Goal: Task Accomplishment & Management: Use online tool/utility

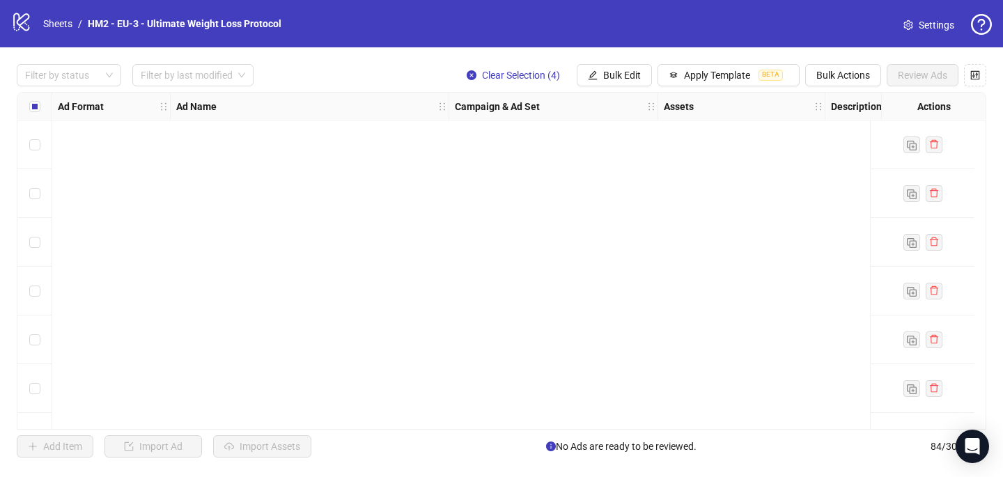
scroll to position [3792, 1]
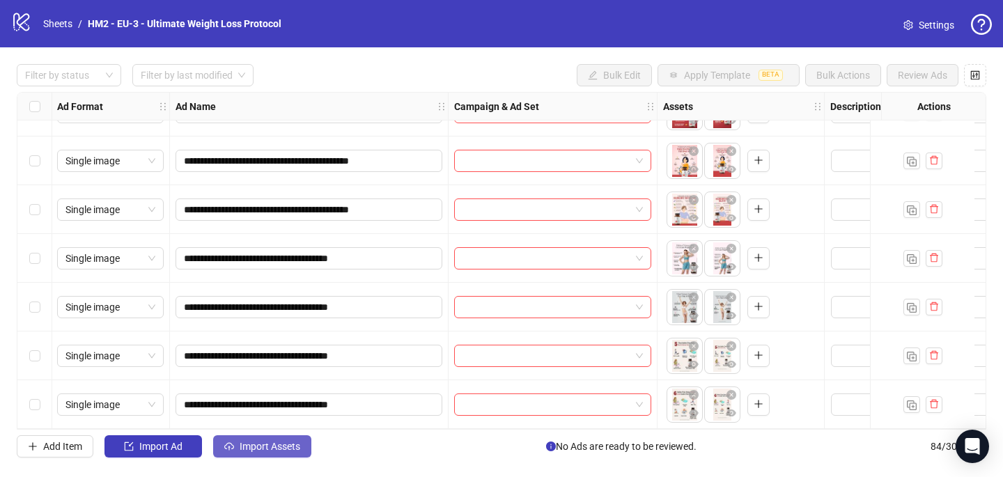
click at [267, 451] on span "Import Assets" at bounding box center [270, 446] width 61 height 11
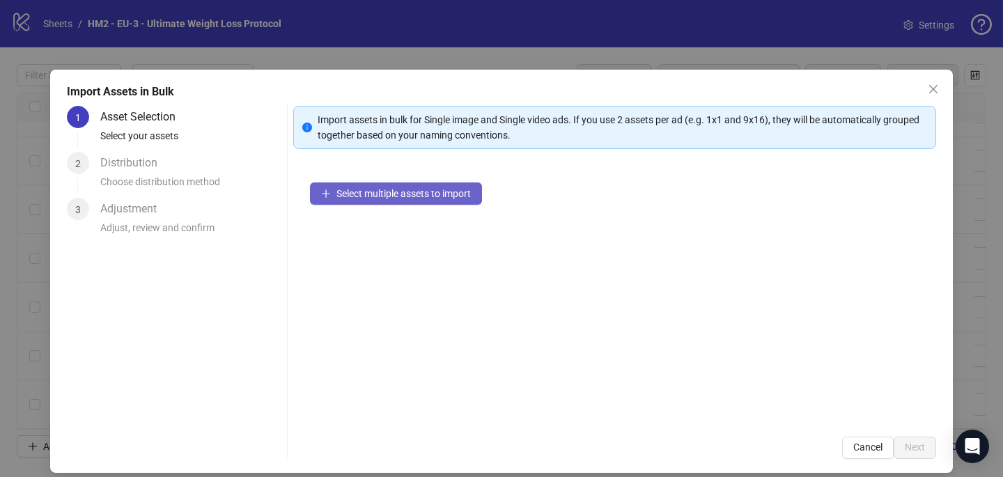
click at [369, 196] on span "Select multiple assets to import" at bounding box center [403, 193] width 134 height 11
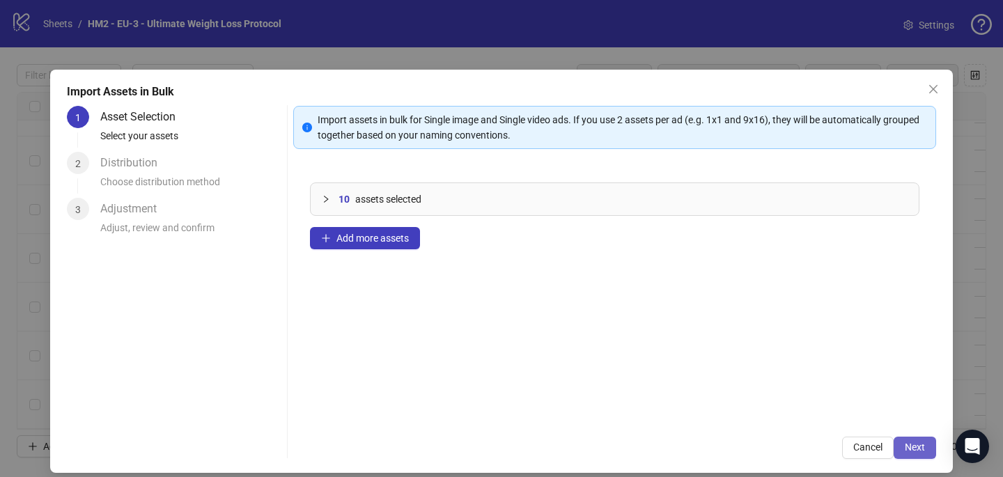
click at [931, 448] on button "Next" at bounding box center [914, 448] width 42 height 22
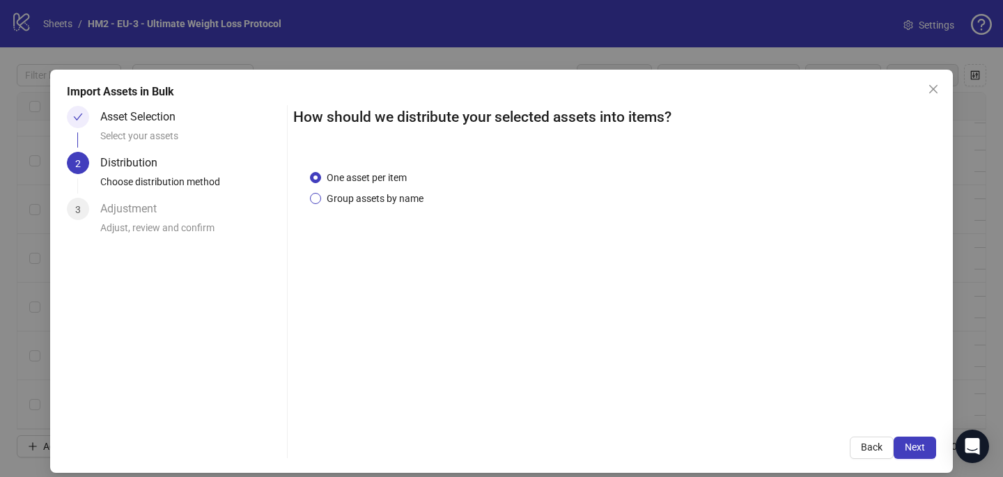
click at [384, 204] on span "Group assets by name" at bounding box center [375, 198] width 108 height 15
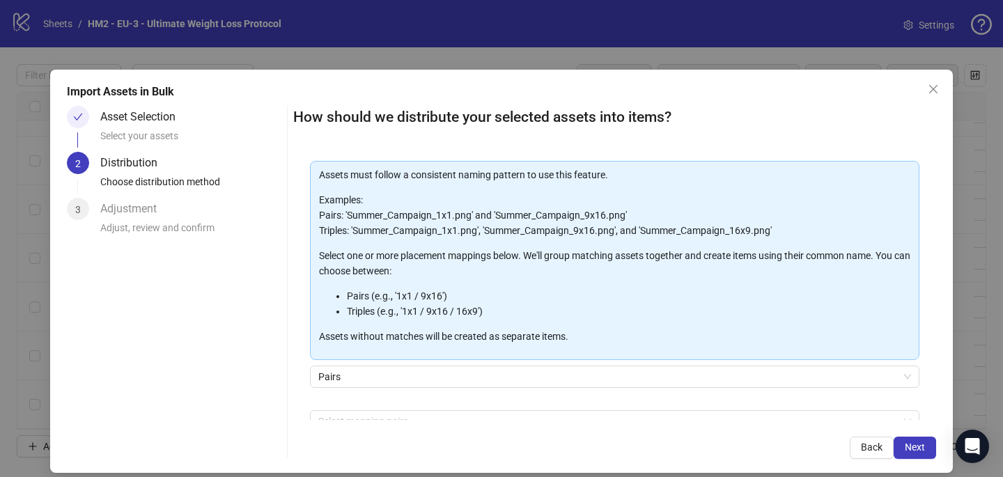
scroll to position [141, 0]
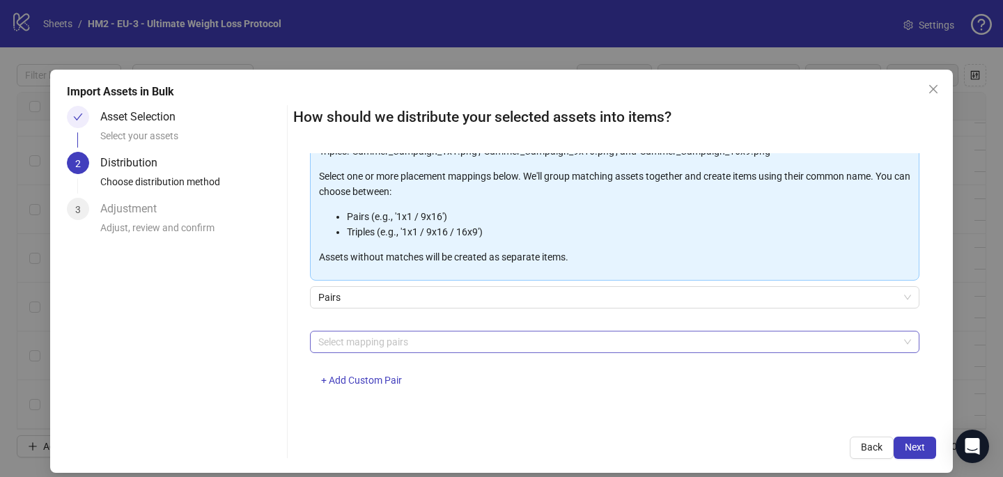
click at [365, 338] on div at bounding box center [607, 341] width 589 height 19
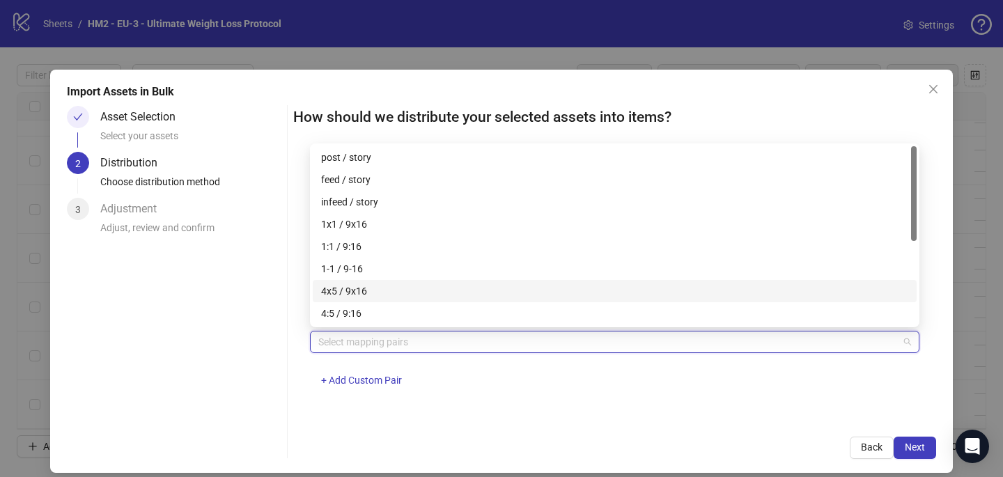
click at [363, 293] on div "4x5 / 9x16" at bounding box center [614, 290] width 587 height 15
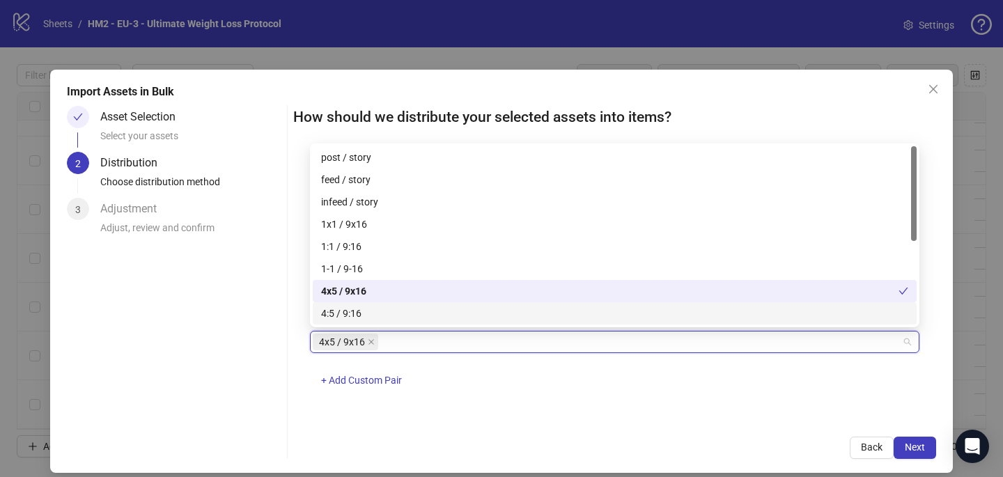
click at [610, 435] on div "How should we distribute your selected assets into items? One asset per item Gr…" at bounding box center [614, 282] width 643 height 353
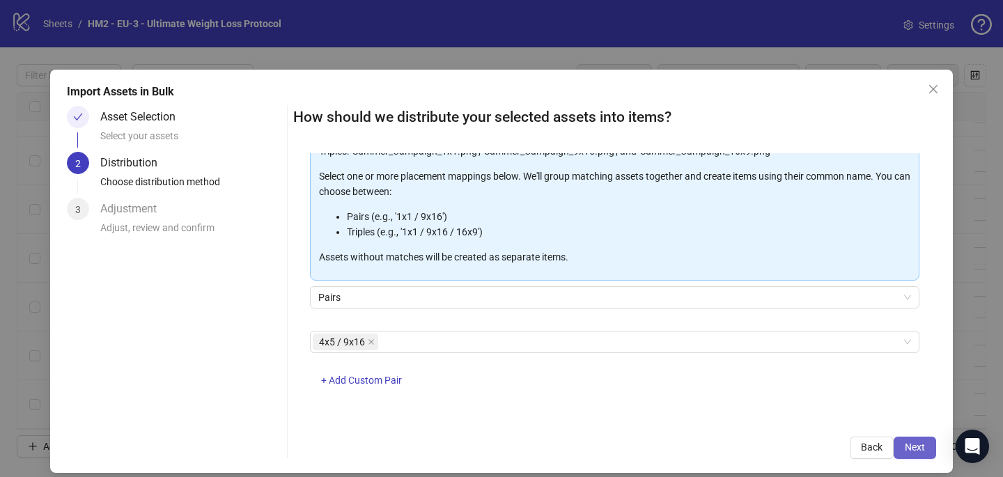
click at [908, 446] on span "Next" at bounding box center [915, 447] width 20 height 11
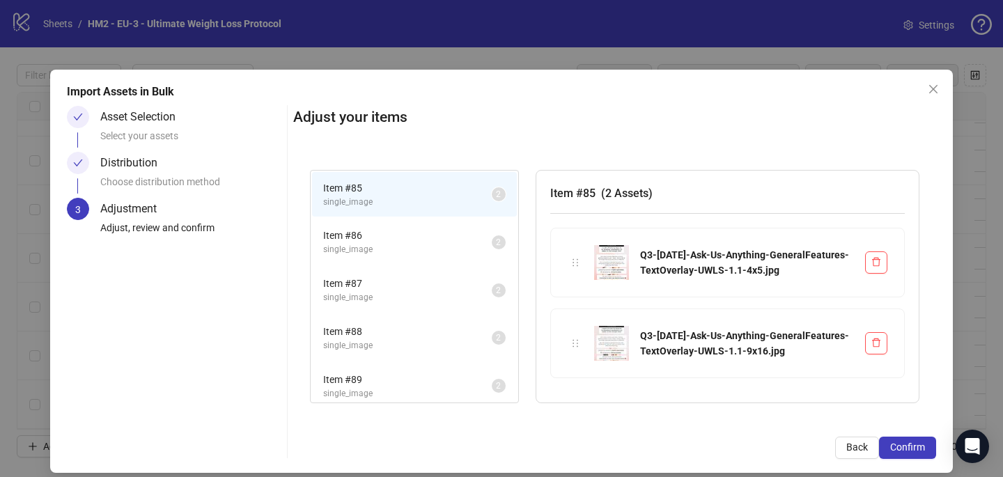
click at [908, 446] on span "Confirm" at bounding box center [907, 447] width 35 height 11
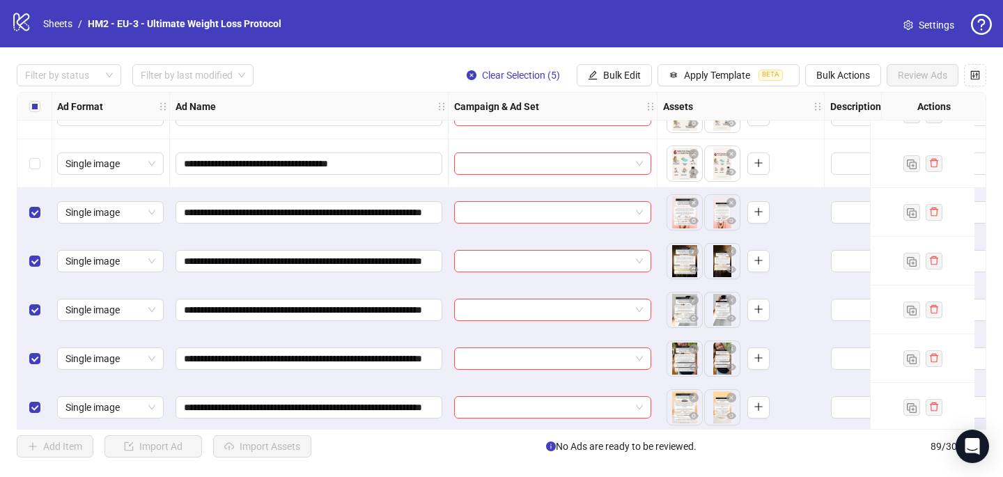
scroll to position [4036, 1]
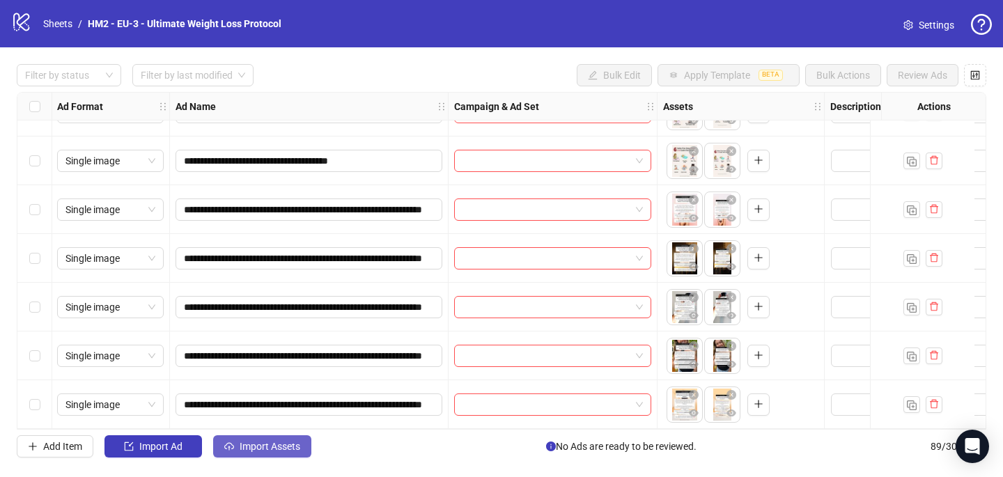
click at [302, 446] on button "Import Assets" at bounding box center [262, 446] width 98 height 22
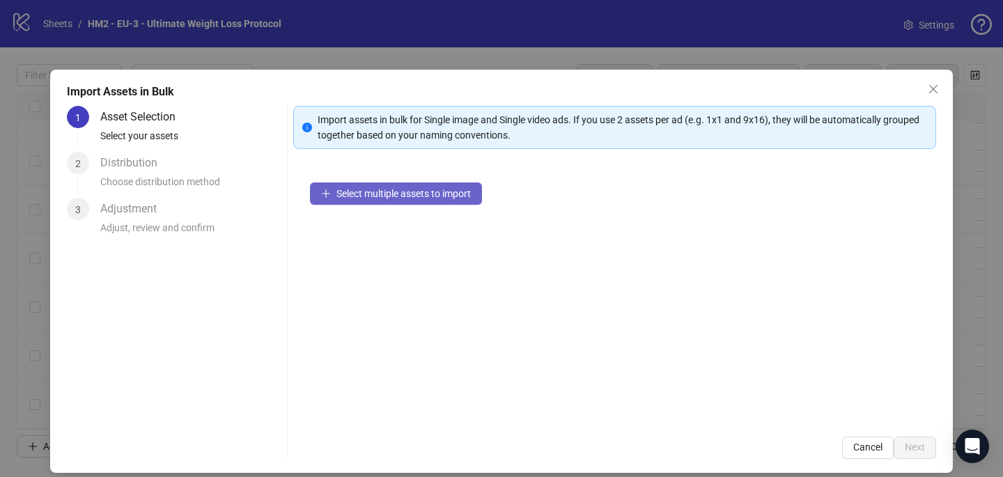
click at [450, 198] on span "Select multiple assets to import" at bounding box center [403, 193] width 134 height 11
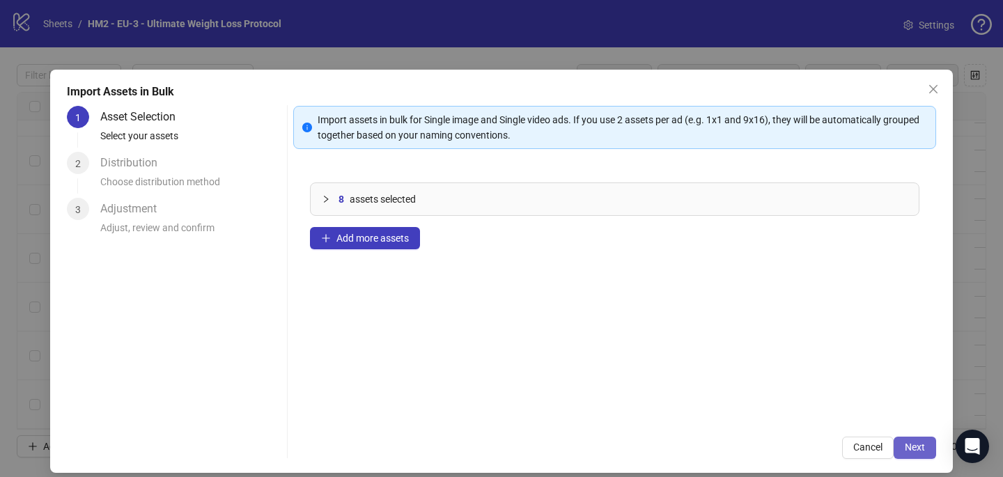
click at [925, 449] on button "Next" at bounding box center [914, 448] width 42 height 22
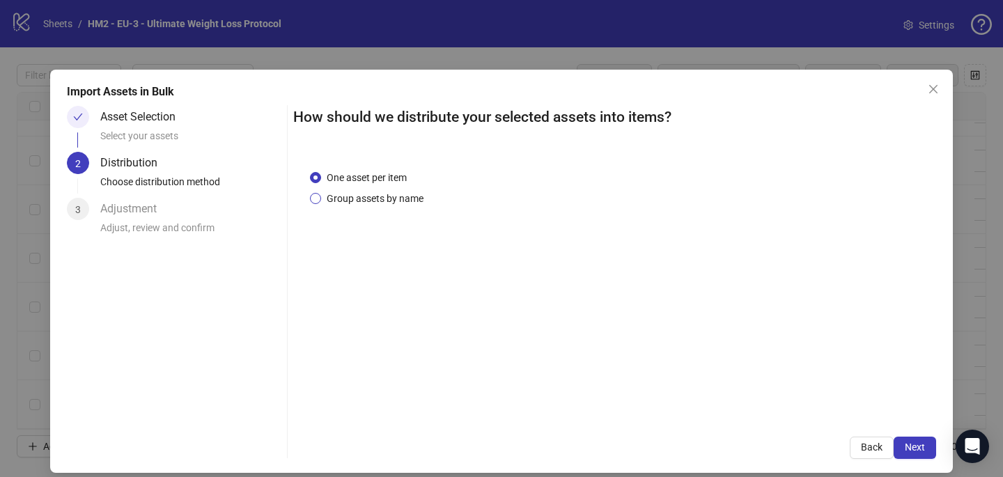
click at [413, 202] on span "Group assets by name" at bounding box center [375, 198] width 108 height 15
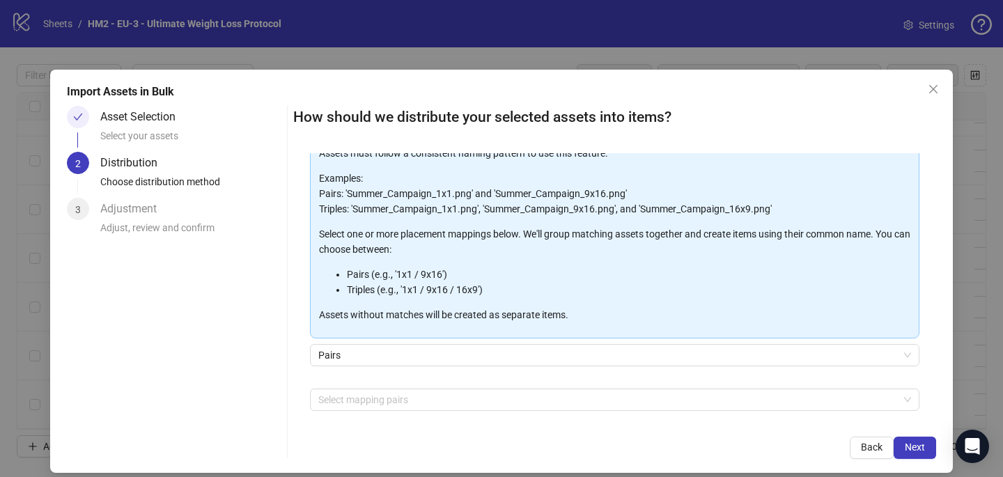
scroll to position [141, 0]
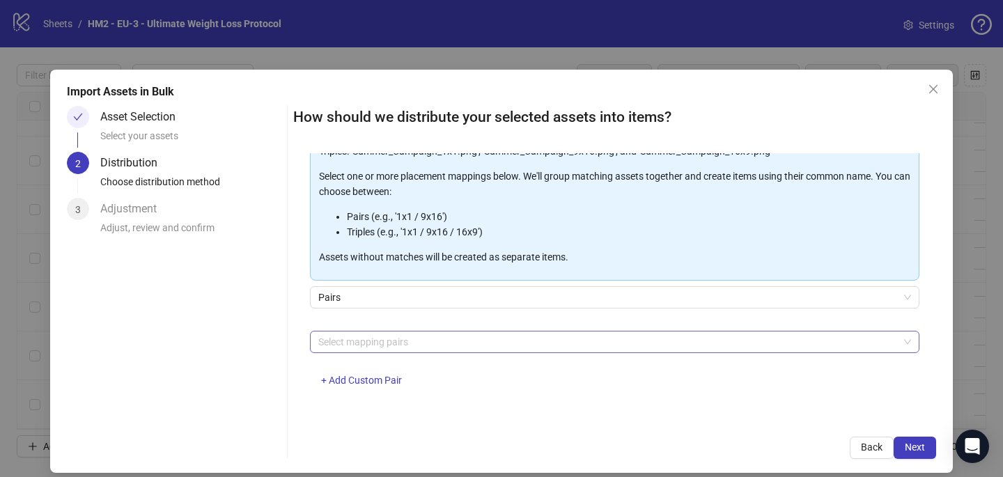
click at [396, 343] on div at bounding box center [607, 341] width 589 height 19
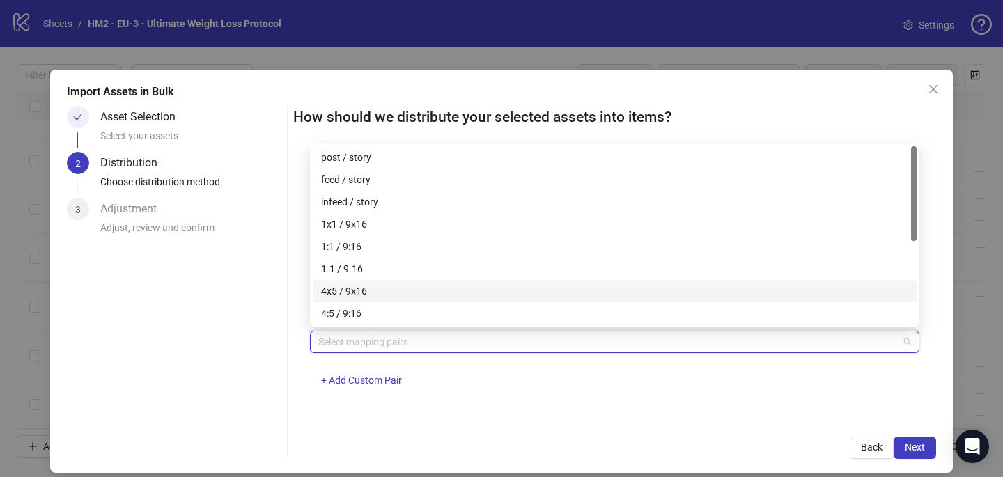
click at [399, 290] on div "4x5 / 9x16" at bounding box center [614, 290] width 587 height 15
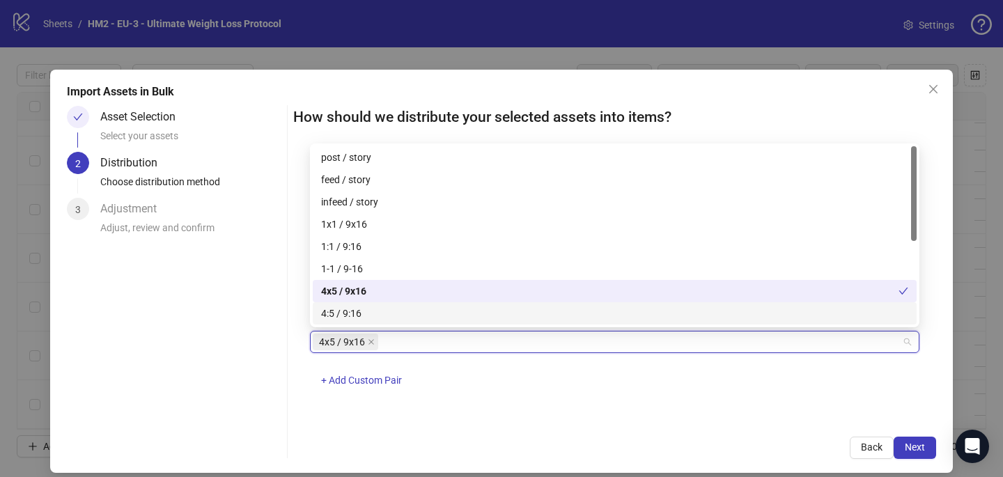
click at [596, 425] on div "How should we distribute your selected assets into items? One asset per item Gr…" at bounding box center [614, 282] width 643 height 353
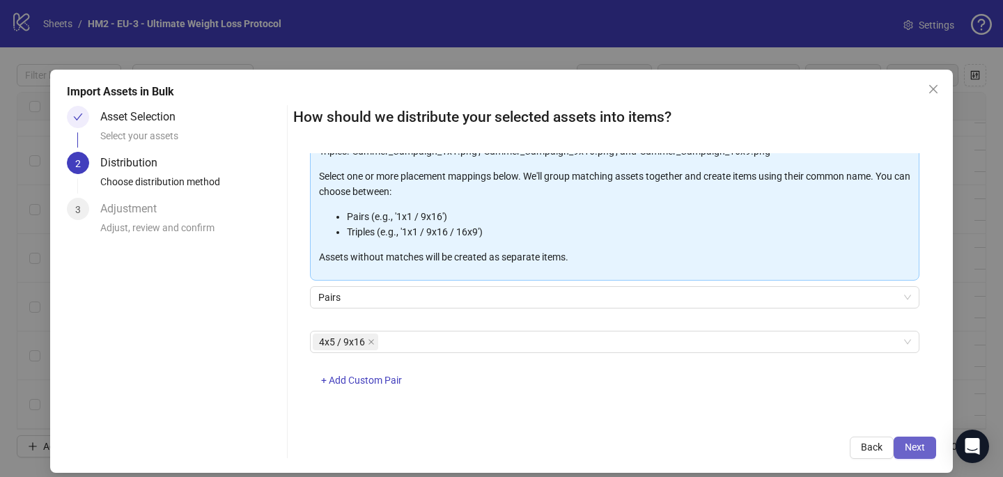
click at [920, 450] on span "Next" at bounding box center [915, 447] width 20 height 11
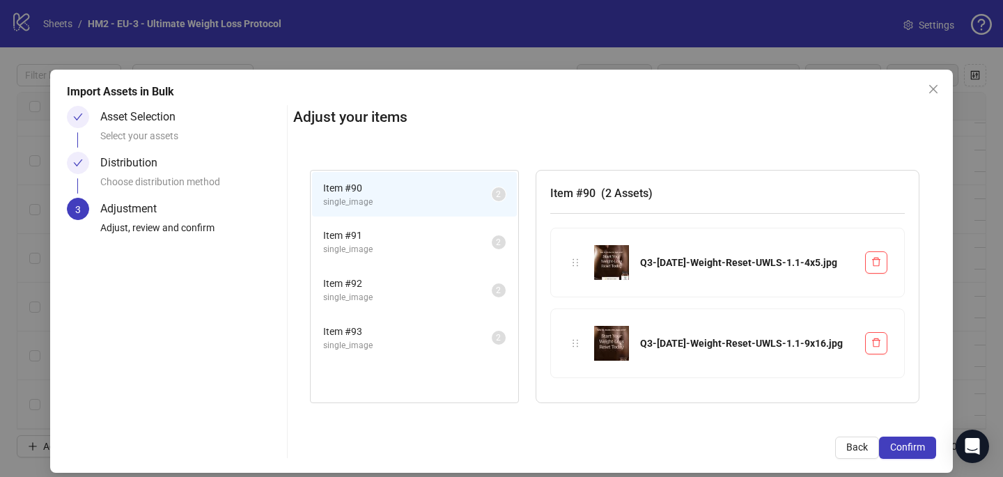
click at [921, 451] on span "Confirm" at bounding box center [907, 447] width 35 height 11
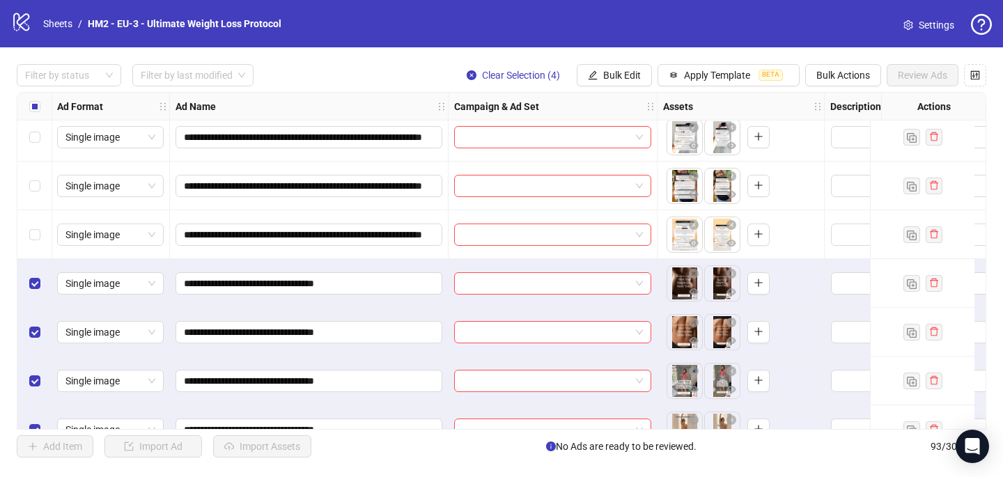
scroll to position [4231, 1]
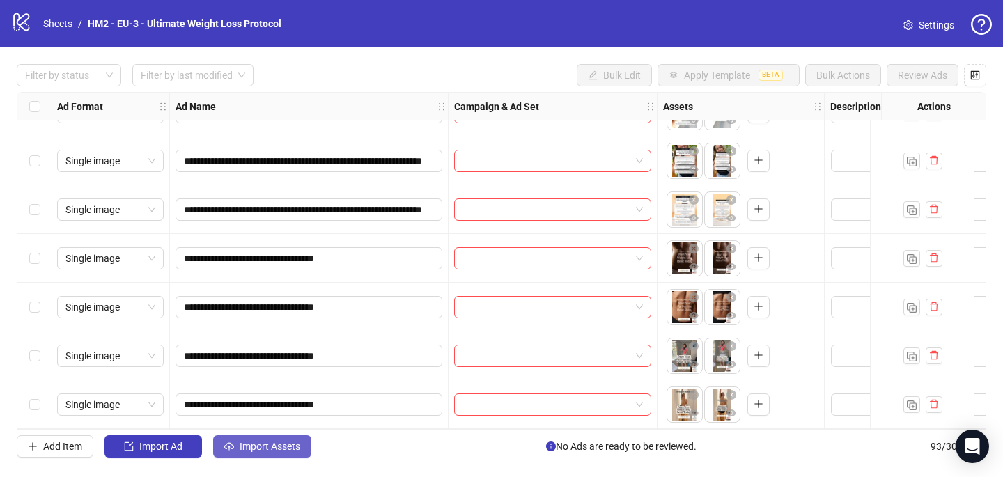
click at [284, 441] on span "Import Assets" at bounding box center [270, 446] width 61 height 11
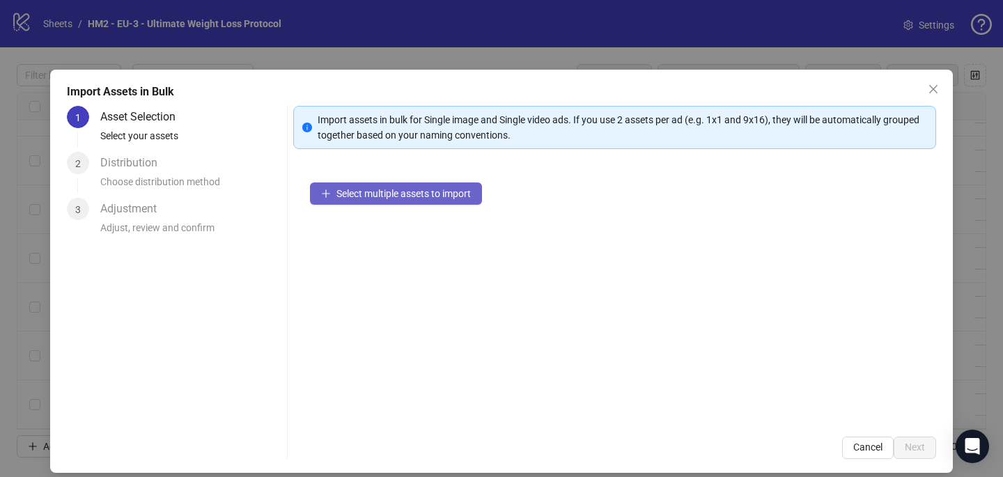
click at [446, 193] on span "Select multiple assets to import" at bounding box center [403, 193] width 134 height 11
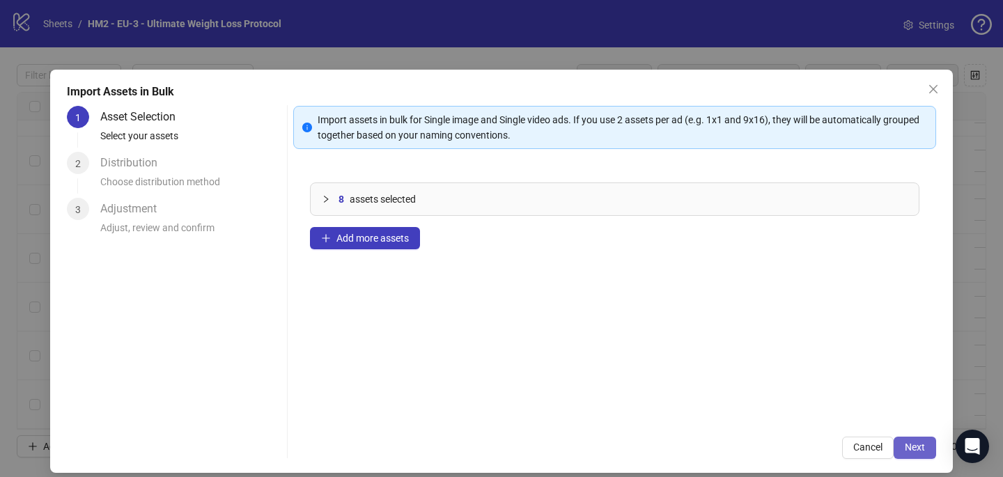
click at [907, 444] on span "Next" at bounding box center [915, 447] width 20 height 11
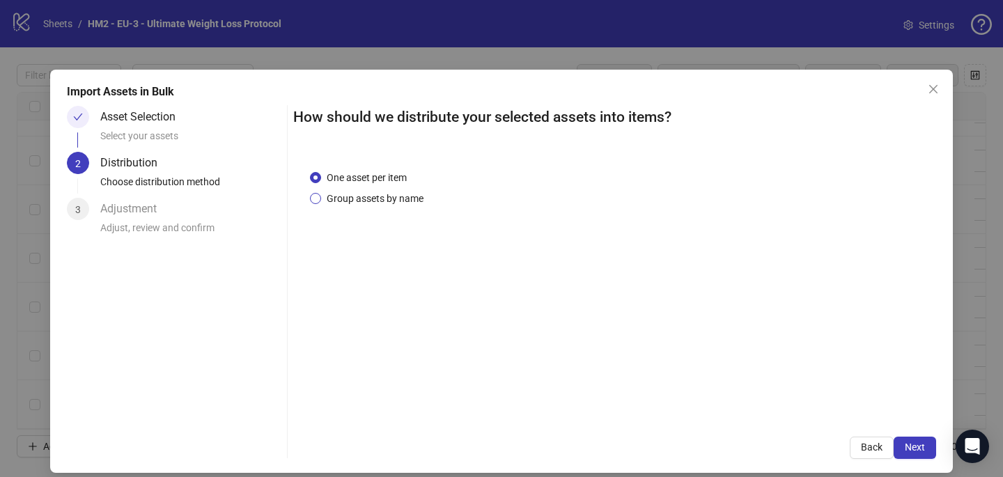
click at [391, 198] on span "Group assets by name" at bounding box center [375, 198] width 108 height 15
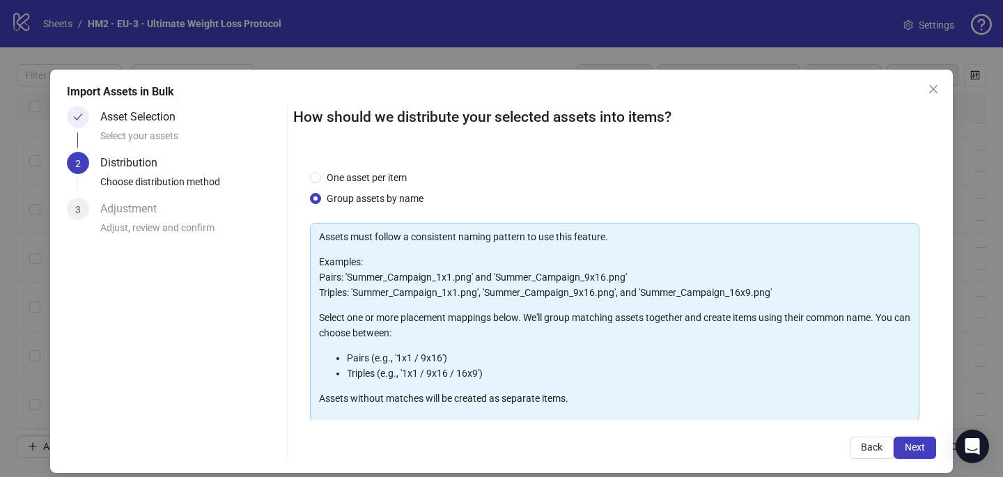
scroll to position [141, 0]
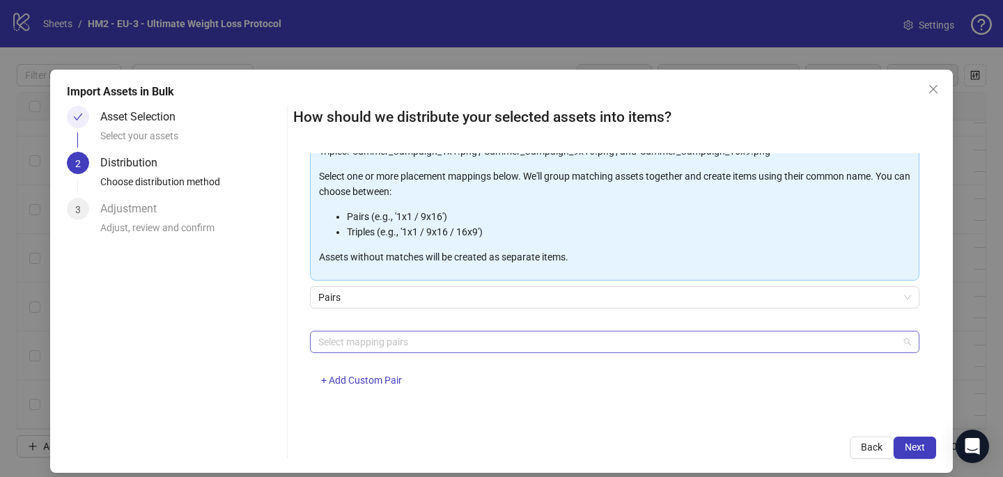
click at [384, 344] on div at bounding box center [607, 341] width 589 height 19
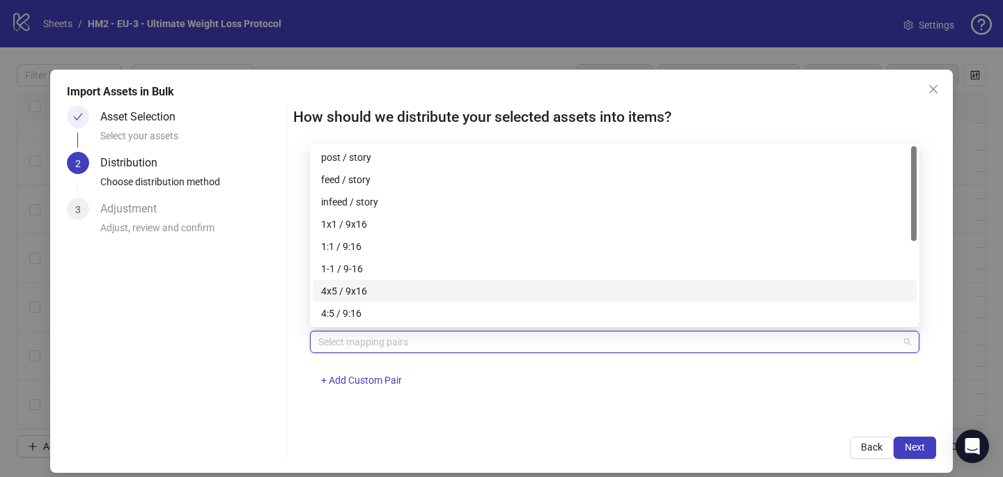
click at [398, 288] on div "4x5 / 9x16" at bounding box center [614, 290] width 587 height 15
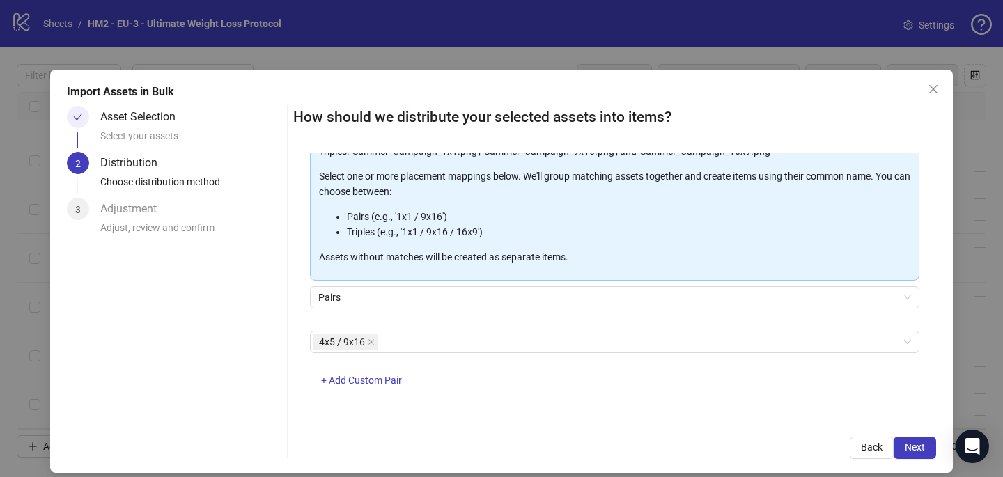
click at [756, 435] on div "How should we distribute your selected assets into items? One asset per item Gr…" at bounding box center [614, 282] width 643 height 353
click at [925, 444] on button "Next" at bounding box center [914, 448] width 42 height 22
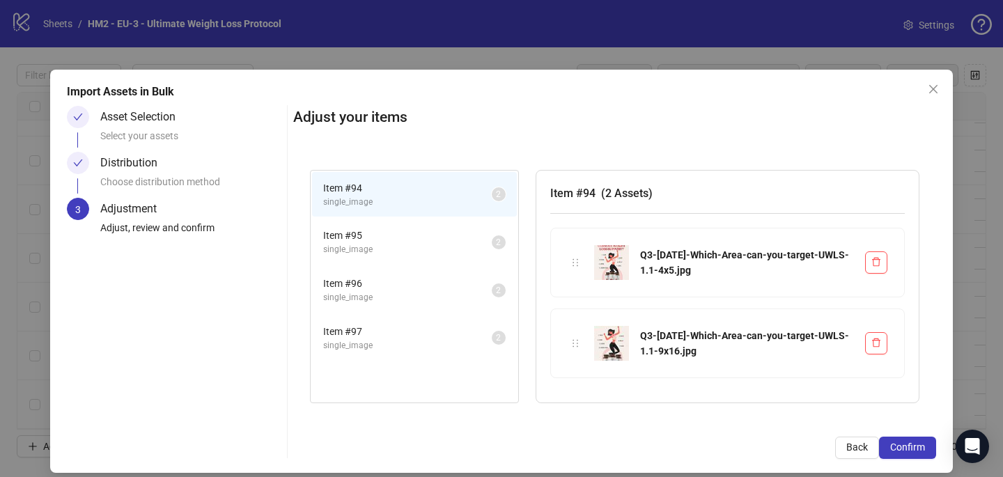
click at [925, 444] on button "Confirm" at bounding box center [907, 448] width 57 height 22
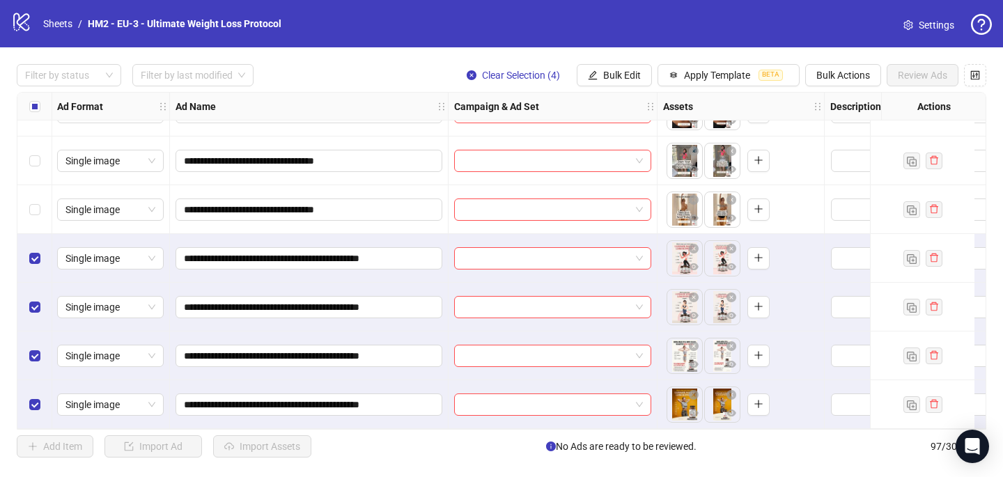
scroll to position [4426, 1]
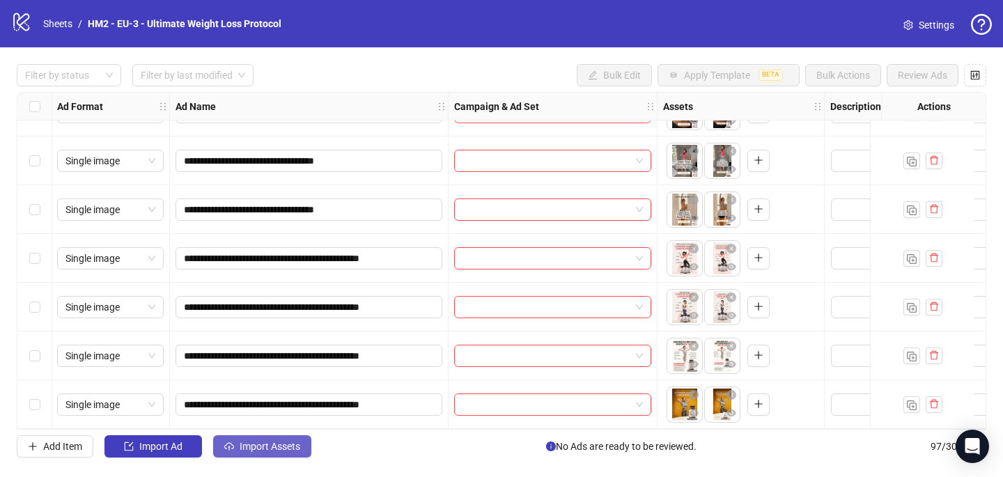
click at [290, 451] on span "Import Assets" at bounding box center [270, 446] width 61 height 11
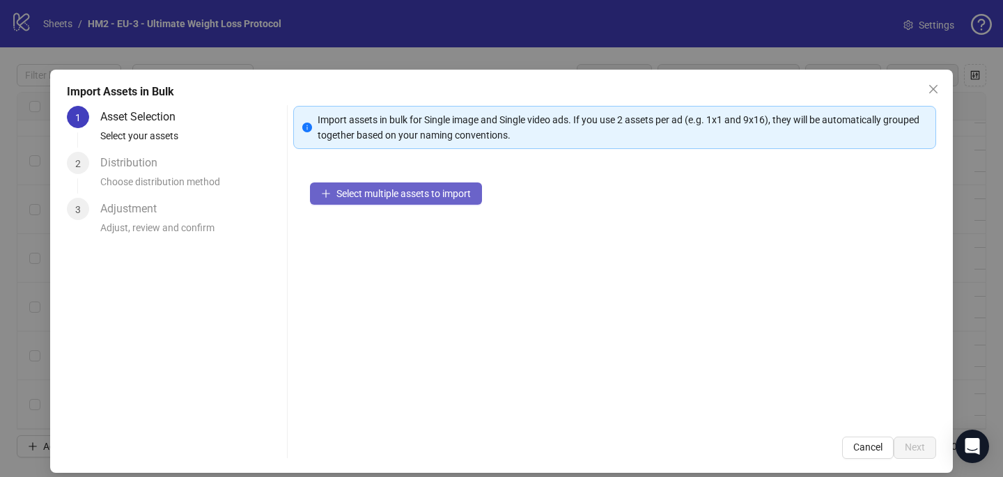
click at [451, 186] on button "Select multiple assets to import" at bounding box center [396, 193] width 172 height 22
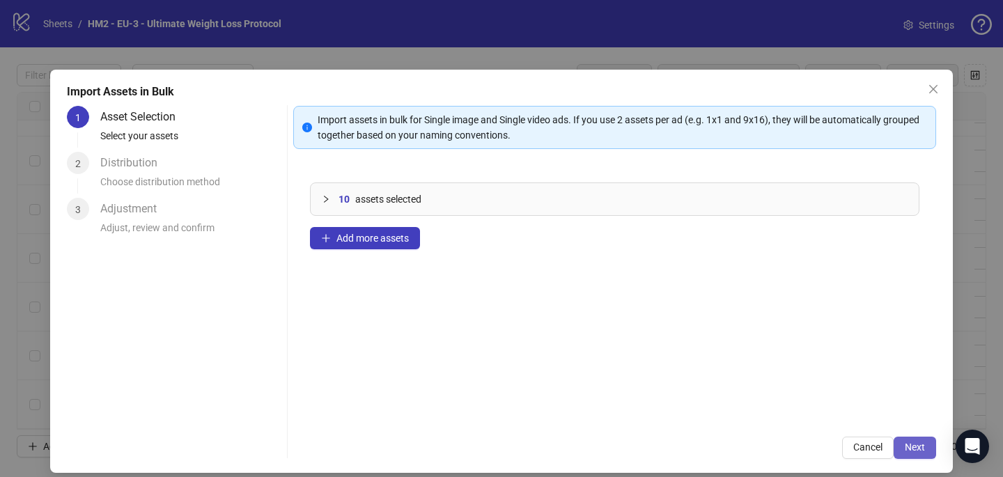
click at [913, 438] on button "Next" at bounding box center [914, 448] width 42 height 22
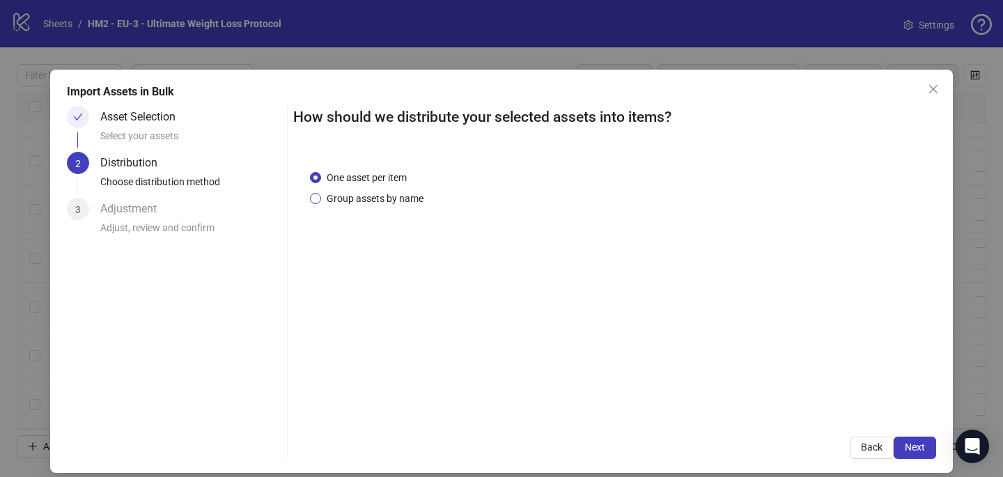
click at [411, 201] on span "Group assets by name" at bounding box center [375, 198] width 108 height 15
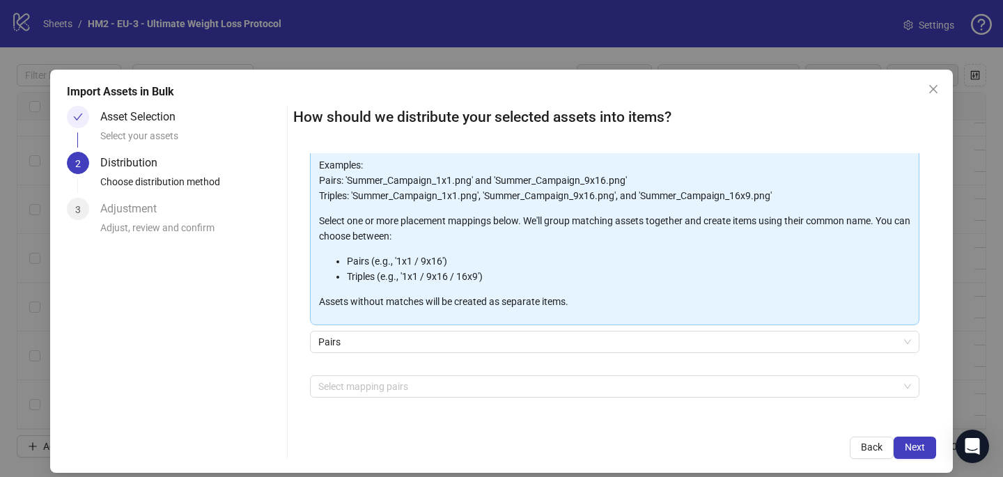
scroll to position [96, 0]
click at [399, 377] on div at bounding box center [607, 386] width 589 height 19
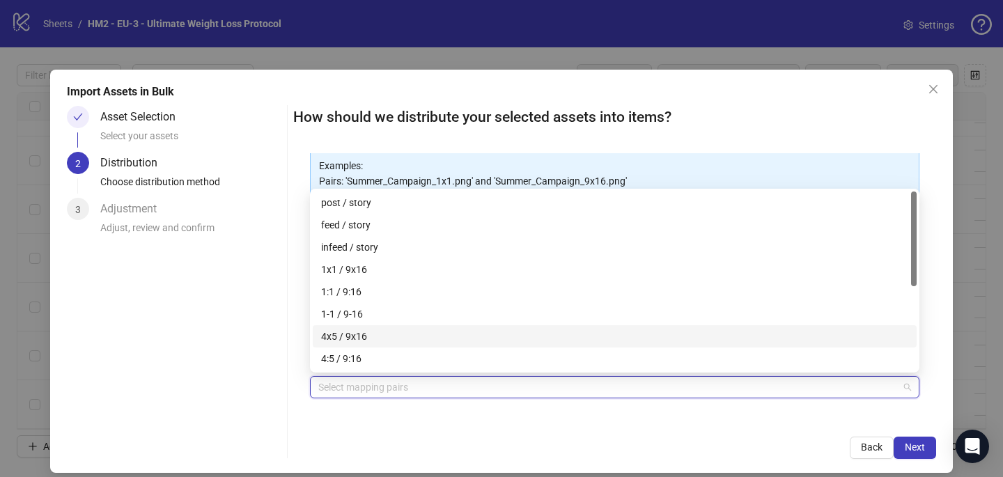
click at [403, 339] on div "4x5 / 9x16" at bounding box center [614, 336] width 587 height 15
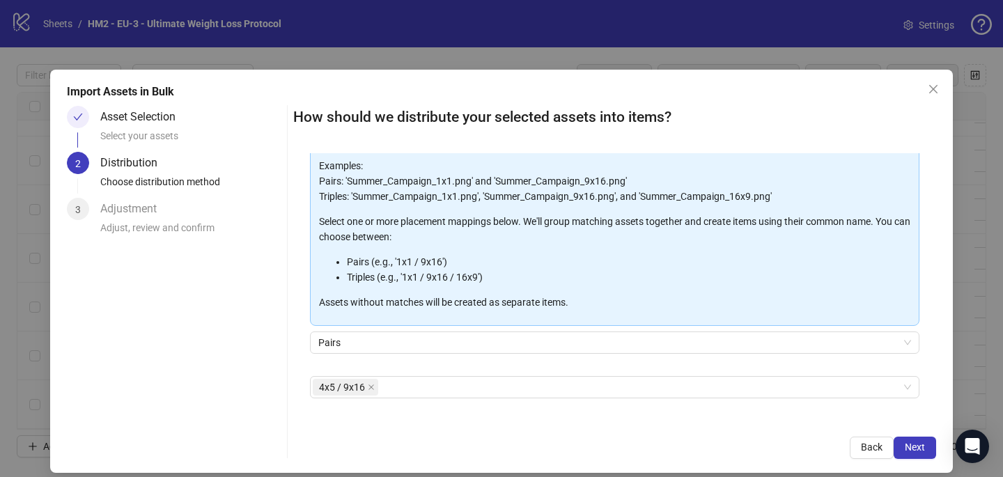
click at [471, 440] on div "Back Next" at bounding box center [614, 448] width 643 height 22
click at [926, 449] on button "Next" at bounding box center [914, 448] width 42 height 22
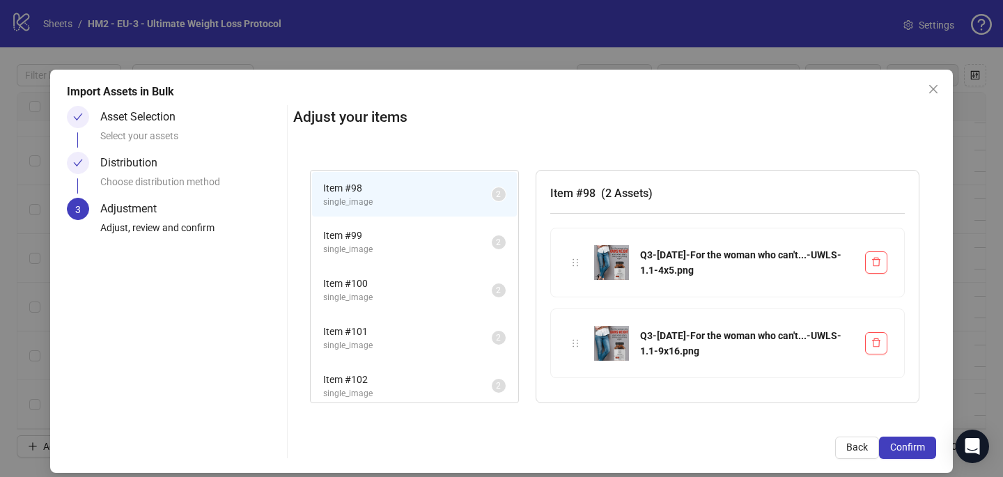
click at [926, 450] on button "Confirm" at bounding box center [907, 448] width 57 height 22
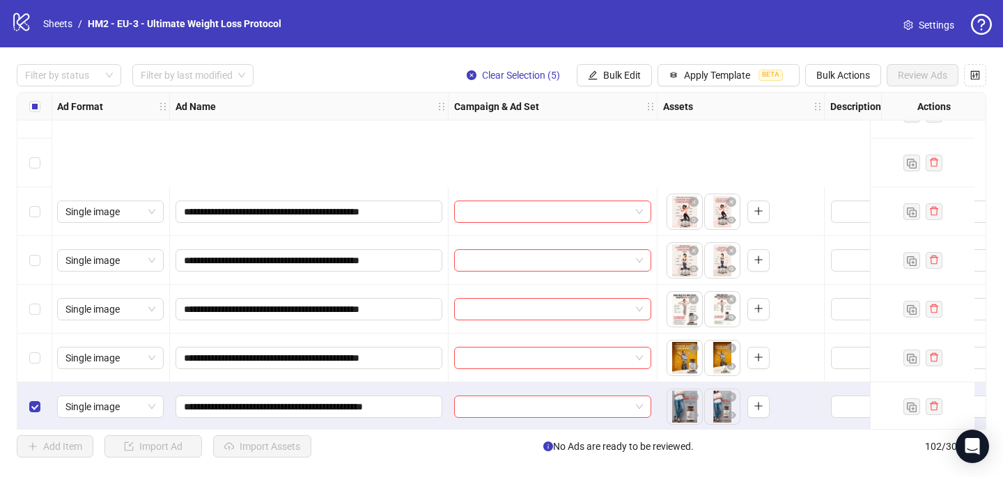
scroll to position [4669, 1]
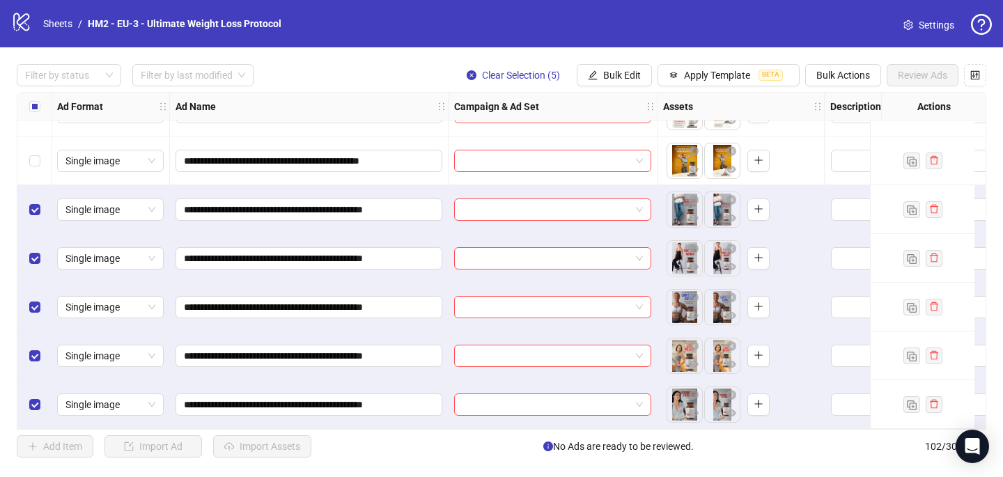
click at [31, 112] on label "Select all rows" at bounding box center [34, 106] width 11 height 15
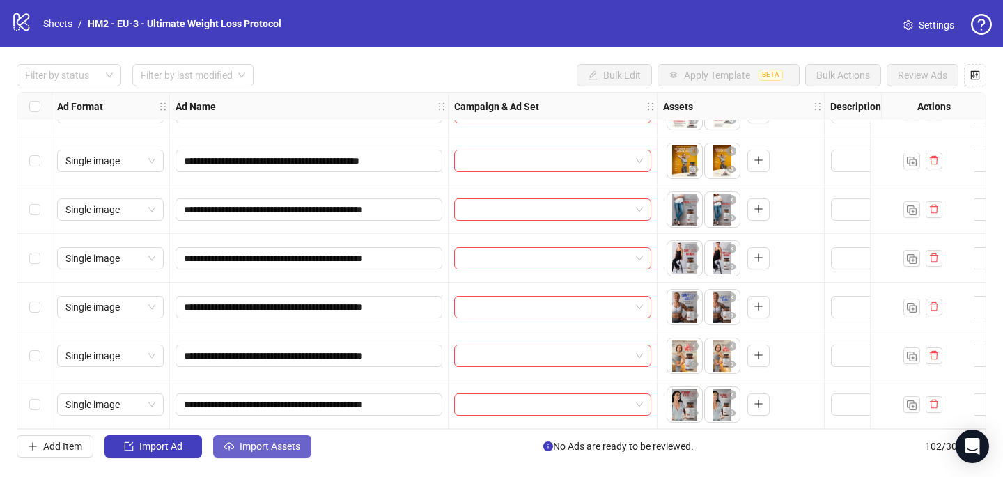
click at [254, 448] on span "Import Assets" at bounding box center [270, 446] width 61 height 11
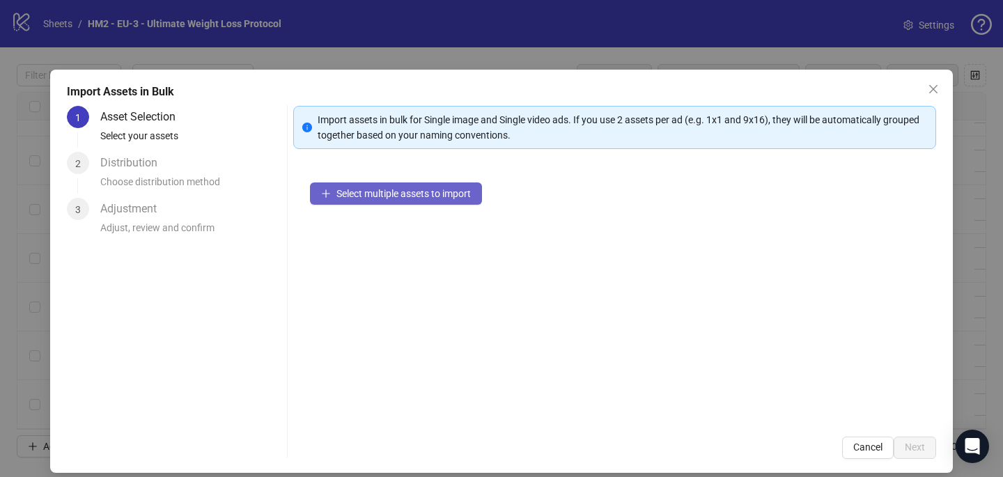
click at [419, 195] on span "Select multiple assets to import" at bounding box center [403, 193] width 134 height 11
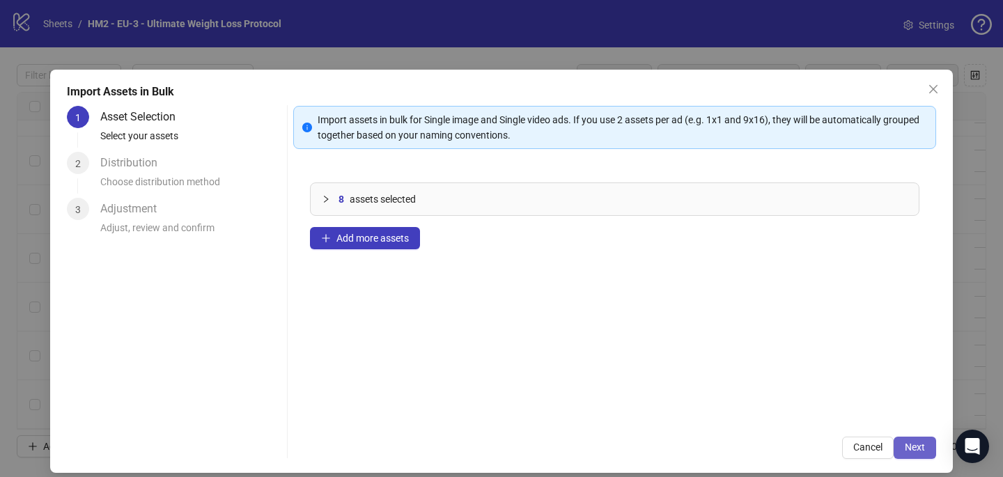
click at [922, 440] on button "Next" at bounding box center [914, 448] width 42 height 22
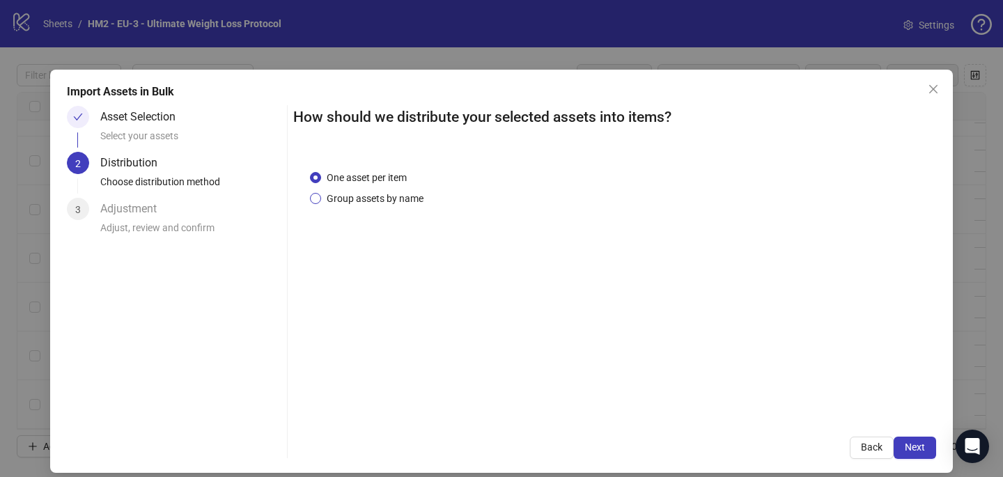
click at [396, 199] on span "Group assets by name" at bounding box center [375, 198] width 108 height 15
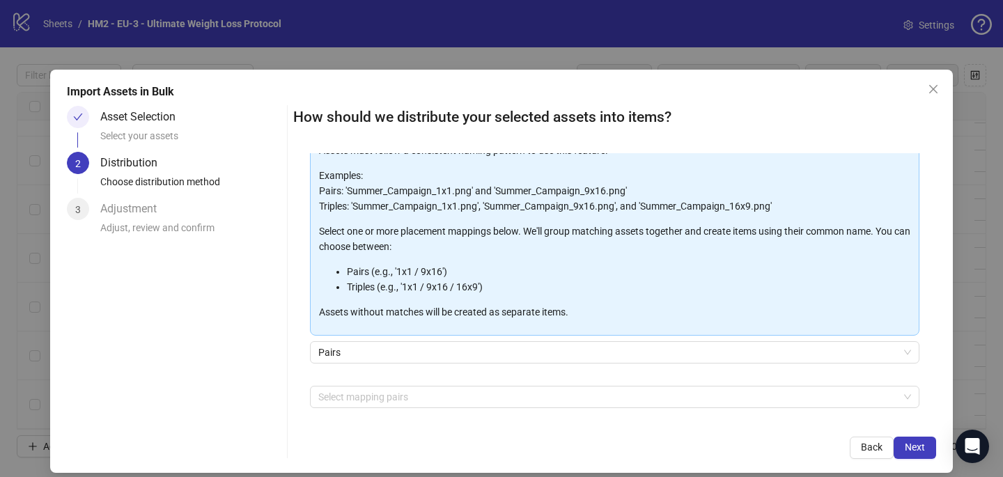
scroll to position [141, 0]
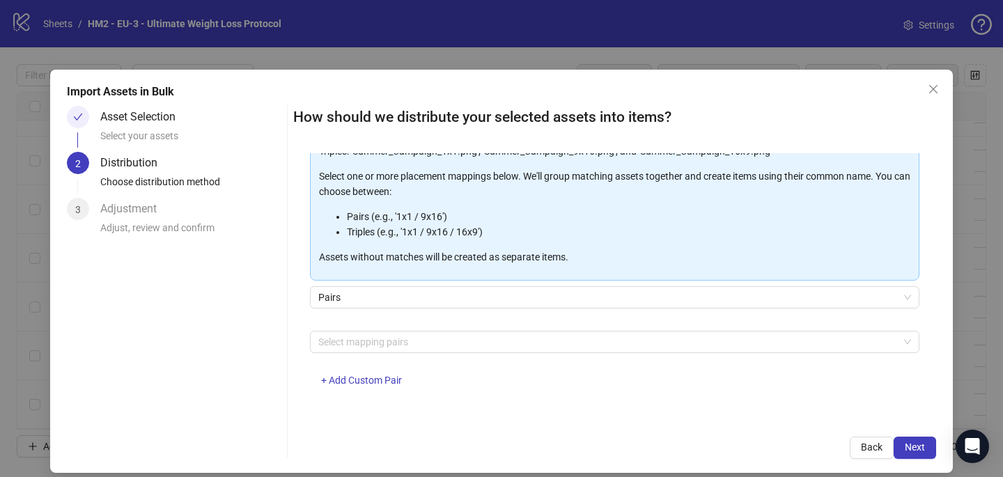
click at [374, 345] on div at bounding box center [607, 341] width 589 height 19
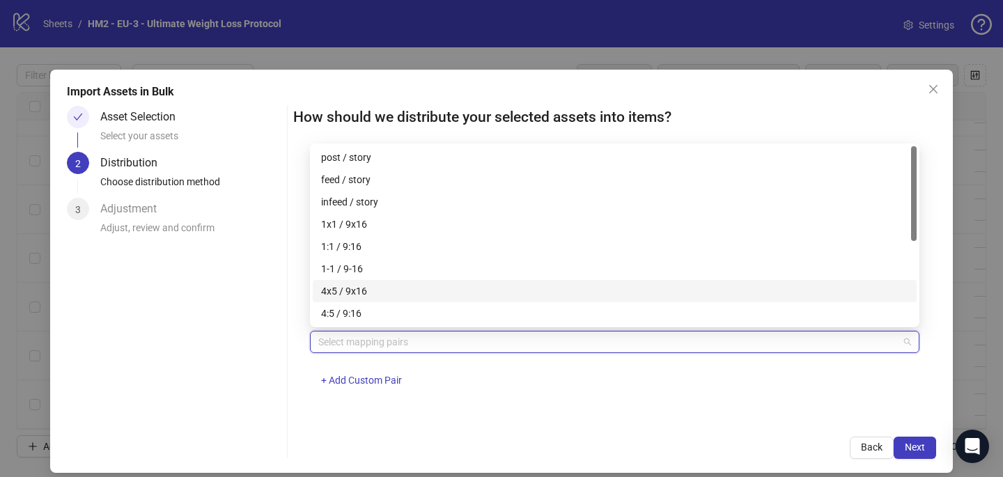
click at [386, 288] on div "4x5 / 9x16" at bounding box center [614, 290] width 587 height 15
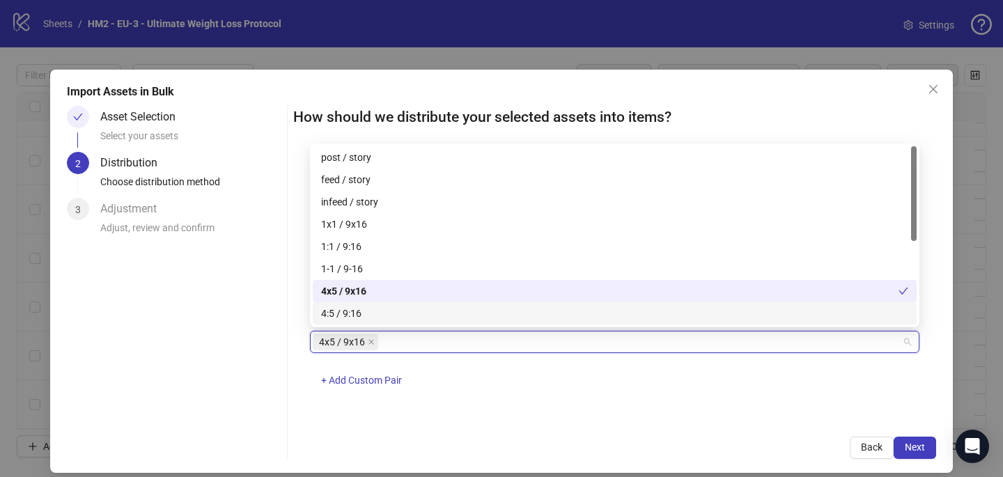
click at [599, 405] on div "One asset per item Group assets by name Assets must follow a consistent naming …" at bounding box center [614, 286] width 643 height 267
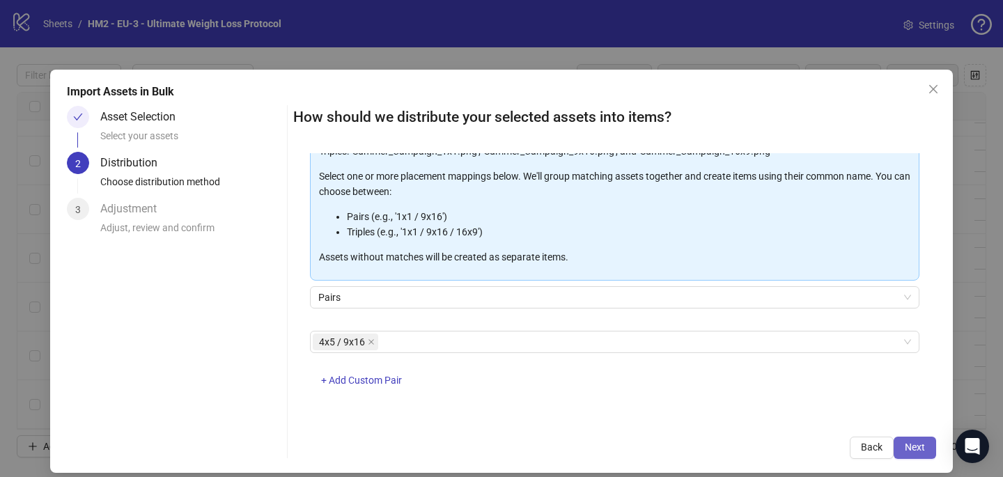
click at [922, 444] on span "Next" at bounding box center [915, 447] width 20 height 11
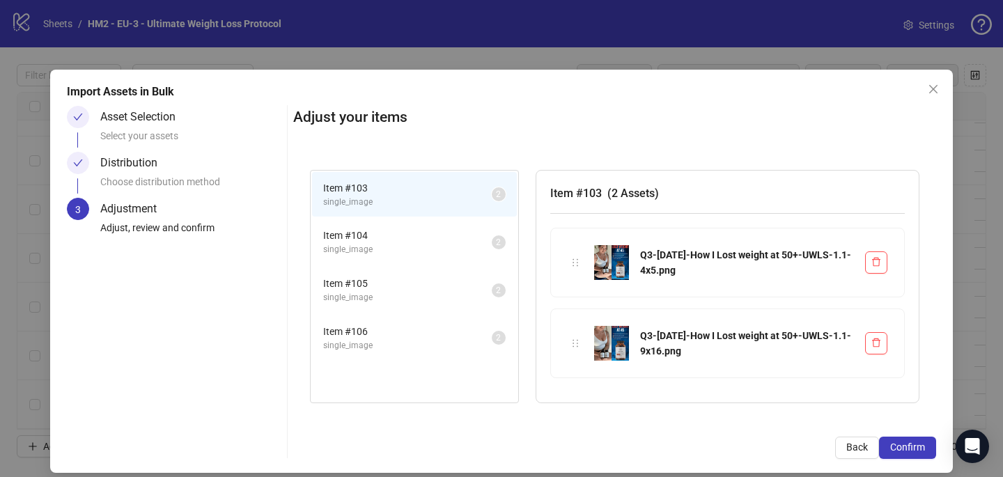
click at [922, 444] on span "Confirm" at bounding box center [907, 447] width 35 height 11
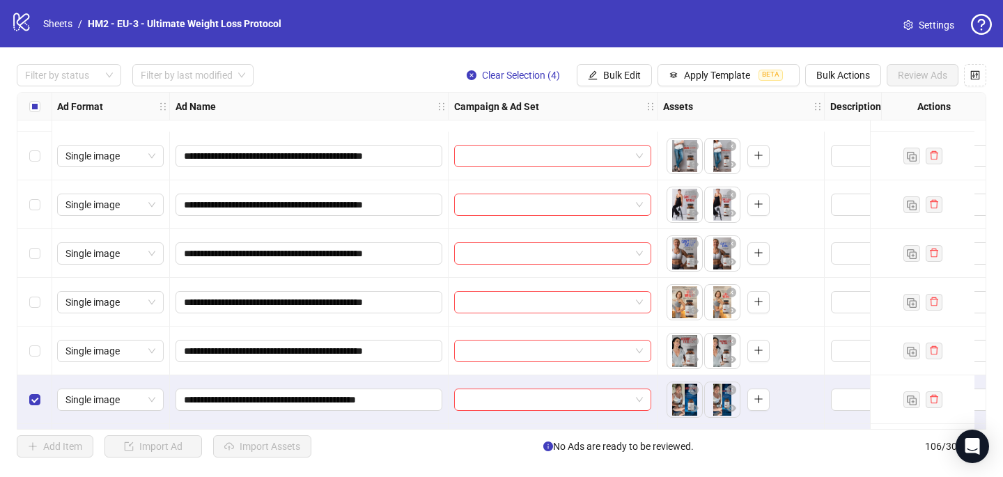
scroll to position [4864, 1]
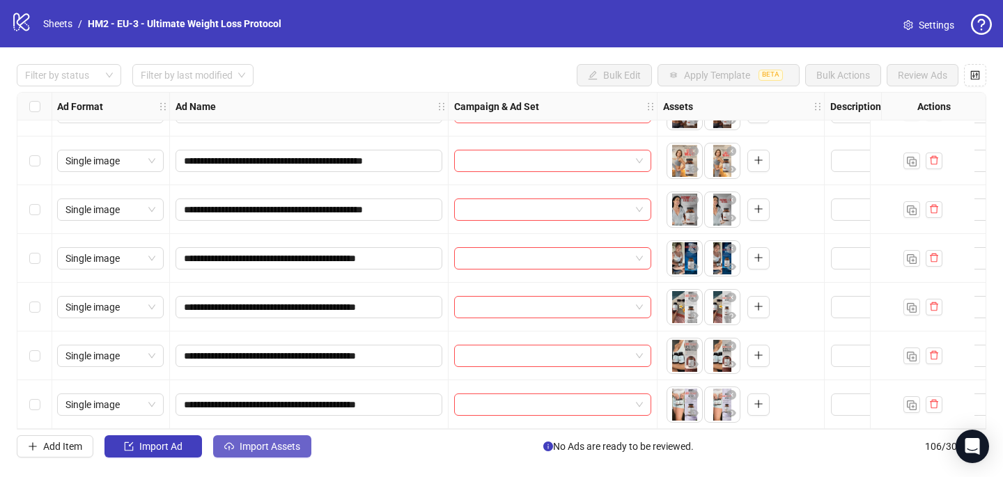
click at [278, 443] on span "Import Assets" at bounding box center [270, 446] width 61 height 11
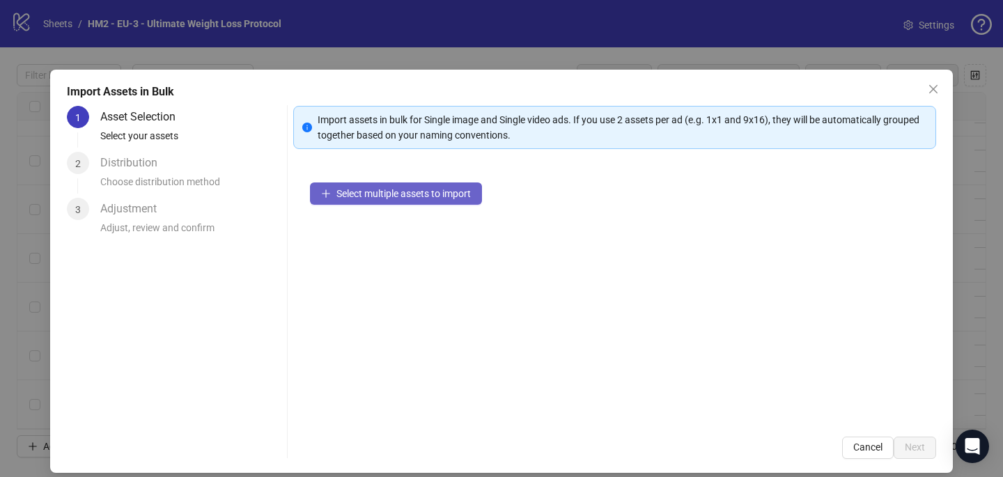
click at [401, 196] on span "Select multiple assets to import" at bounding box center [403, 193] width 134 height 11
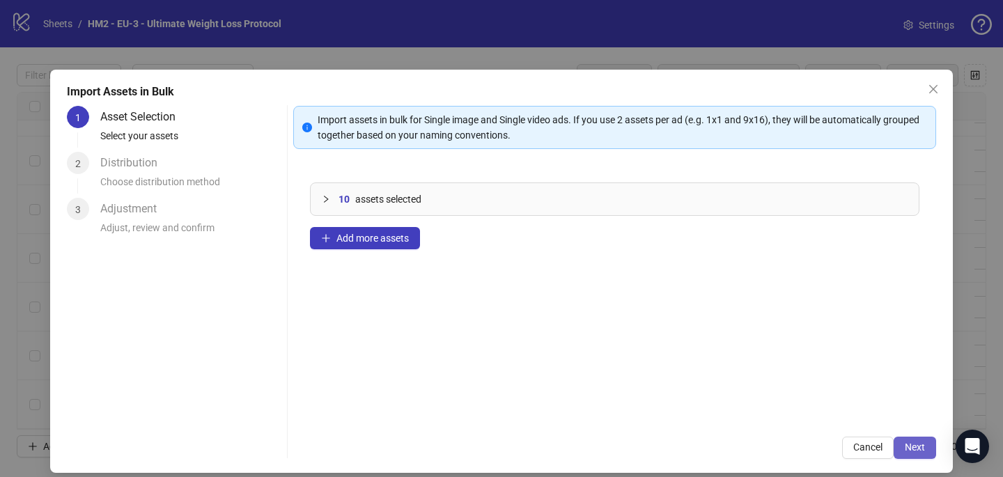
click at [913, 448] on span "Next" at bounding box center [915, 447] width 20 height 11
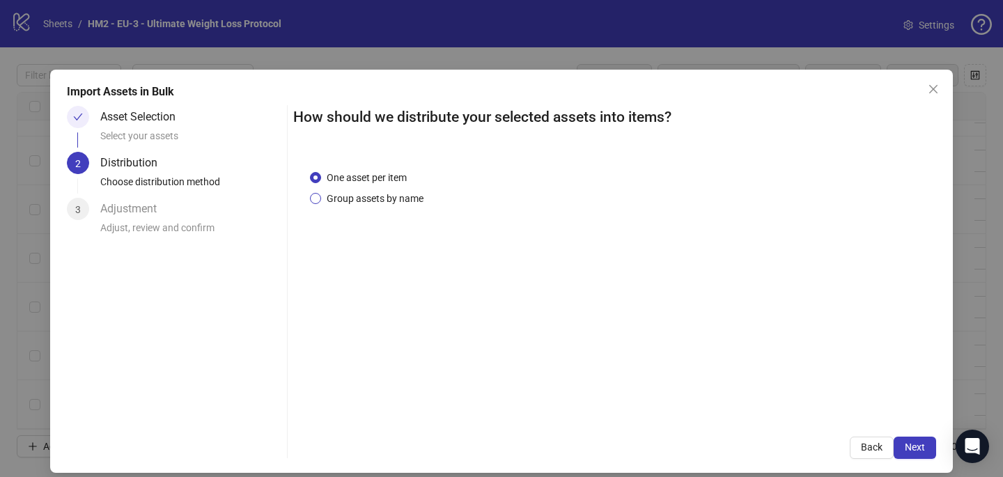
click at [368, 201] on span "Group assets by name" at bounding box center [375, 198] width 108 height 15
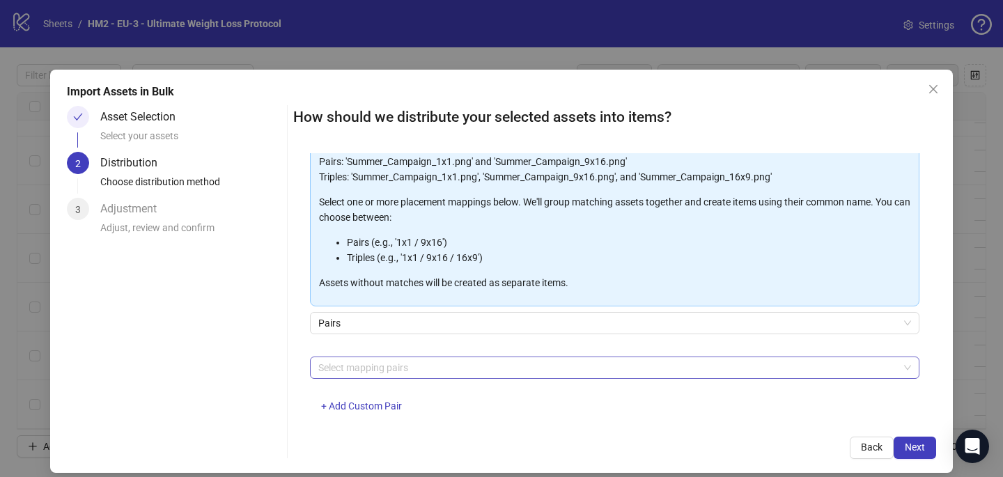
scroll to position [116, 0]
click at [352, 360] on div at bounding box center [607, 366] width 589 height 19
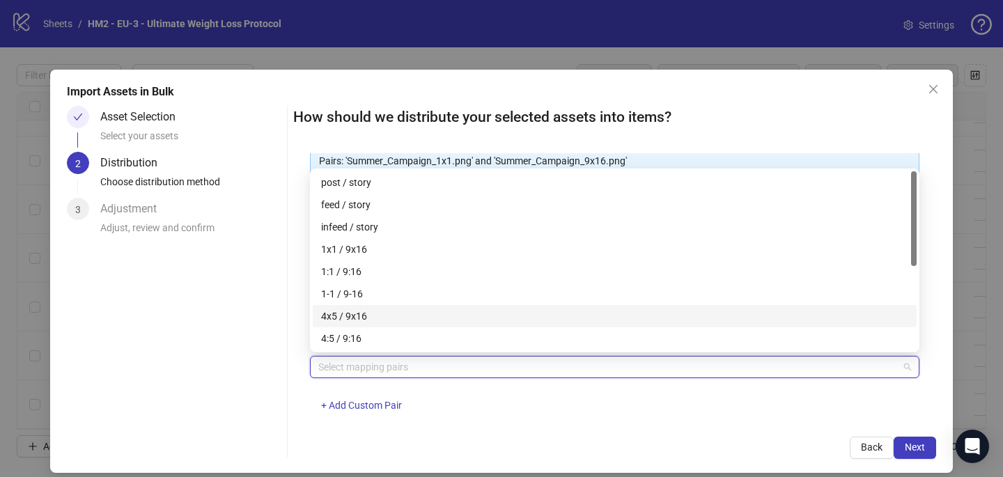
click at [364, 316] on div "4x5 / 9x16" at bounding box center [614, 316] width 587 height 15
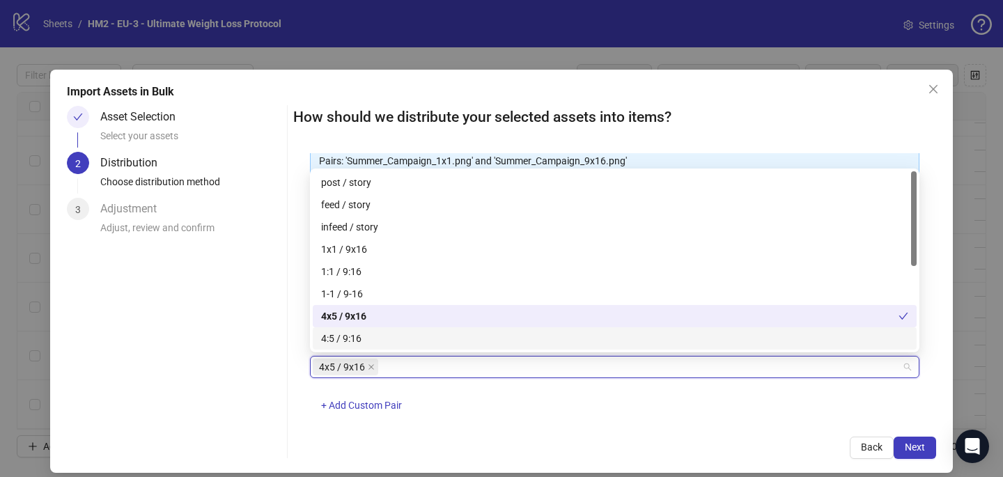
click at [625, 424] on div "How should we distribute your selected assets into items? One asset per item Gr…" at bounding box center [614, 282] width 643 height 353
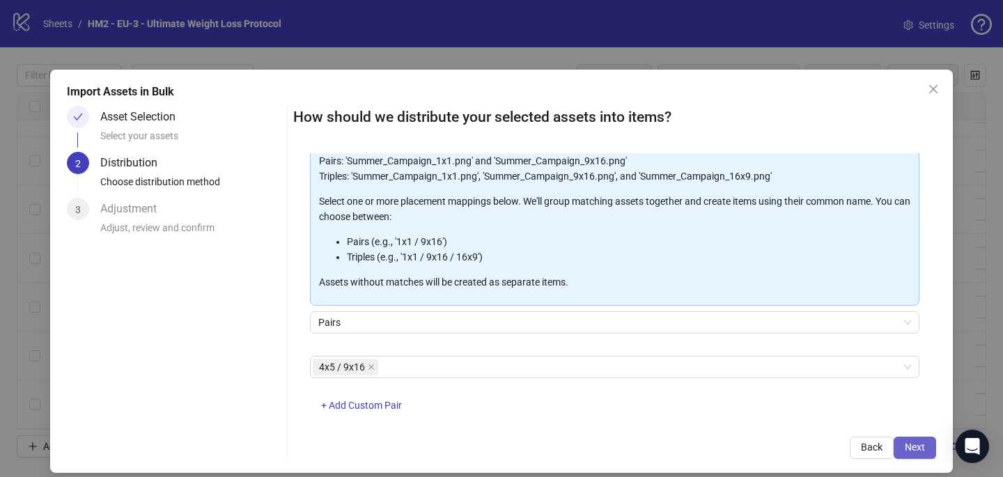
click at [908, 451] on span "Next" at bounding box center [915, 447] width 20 height 11
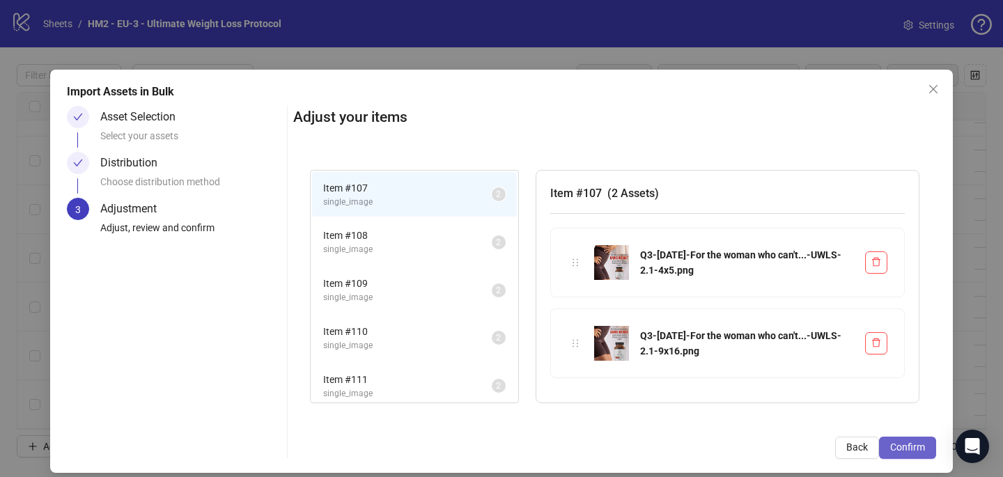
click at [919, 448] on span "Confirm" at bounding box center [907, 447] width 35 height 11
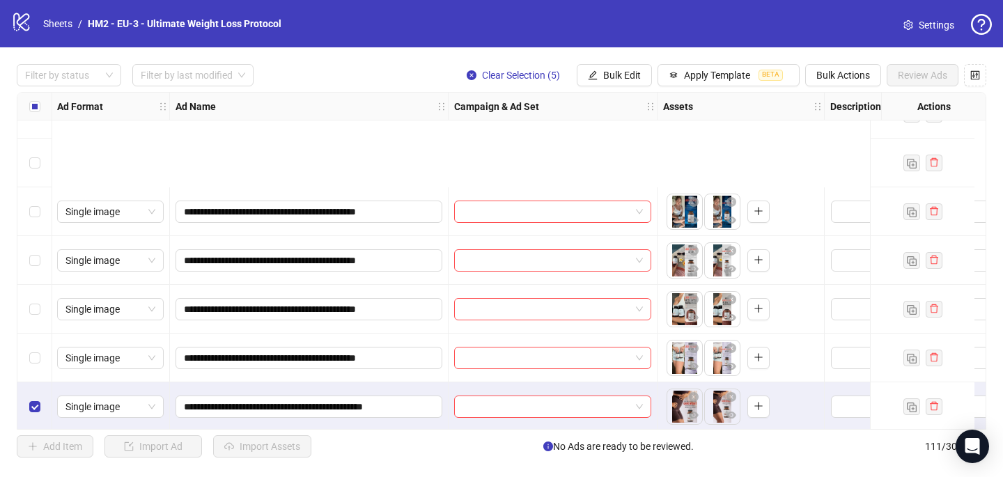
scroll to position [5108, 1]
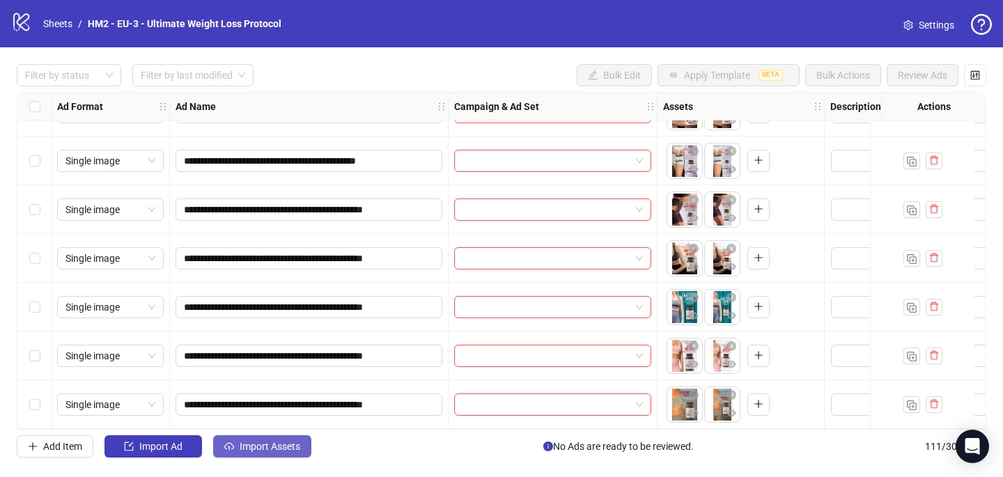
click at [264, 449] on span "Import Assets" at bounding box center [270, 446] width 61 height 11
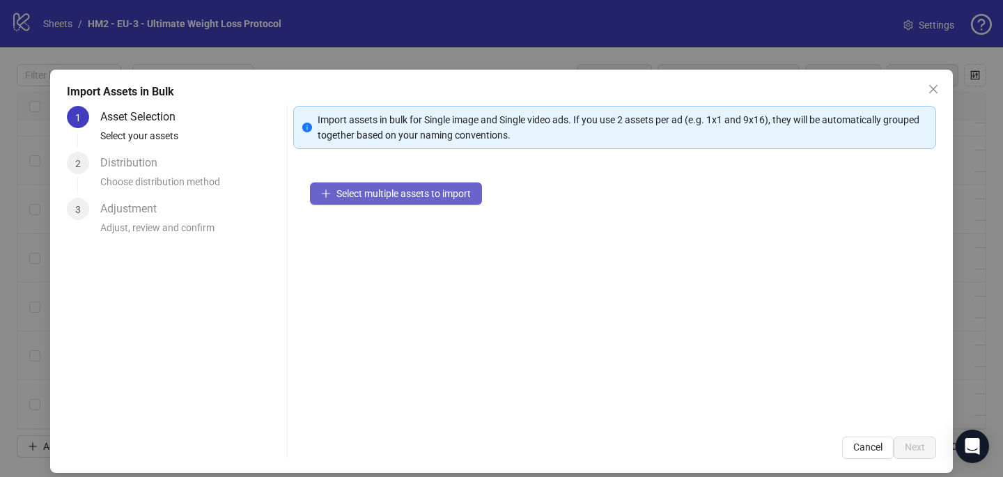
click at [380, 202] on button "Select multiple assets to import" at bounding box center [396, 193] width 172 height 22
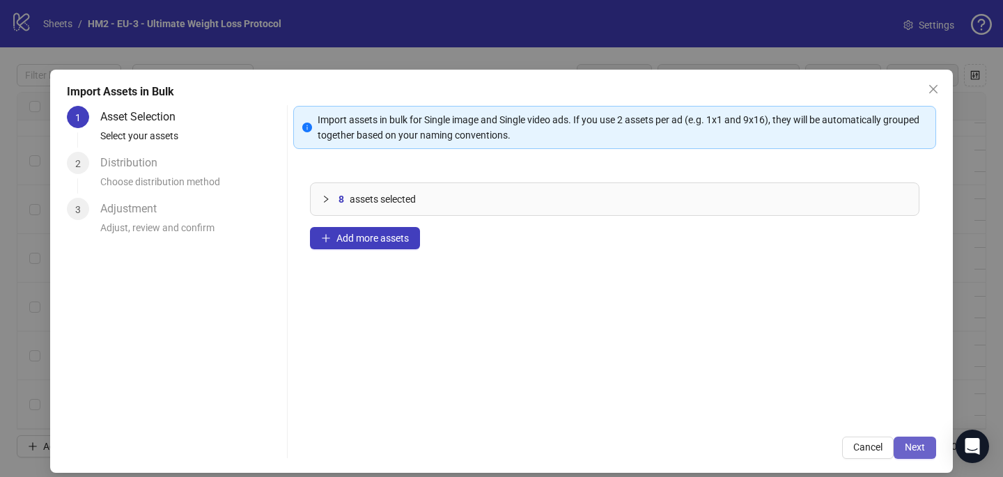
click at [930, 448] on button "Next" at bounding box center [914, 448] width 42 height 22
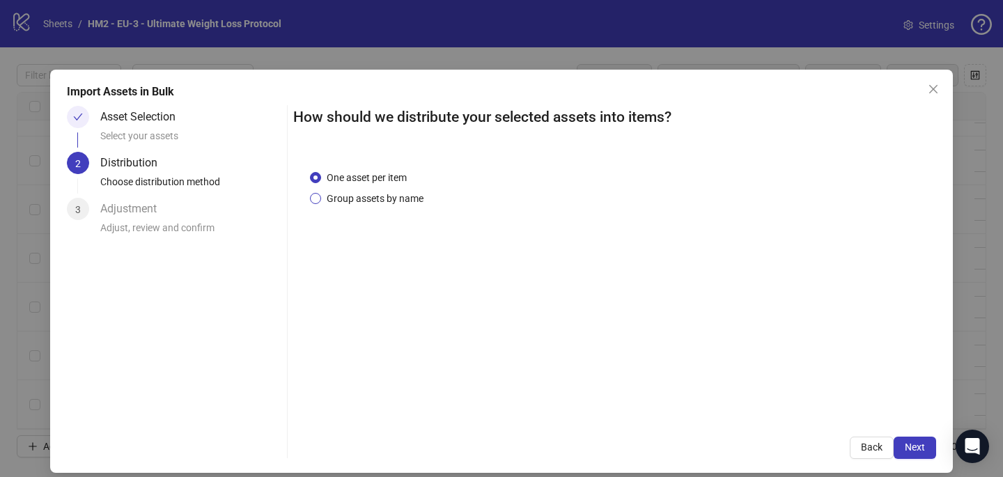
click at [412, 205] on span "Group assets by name" at bounding box center [375, 198] width 108 height 15
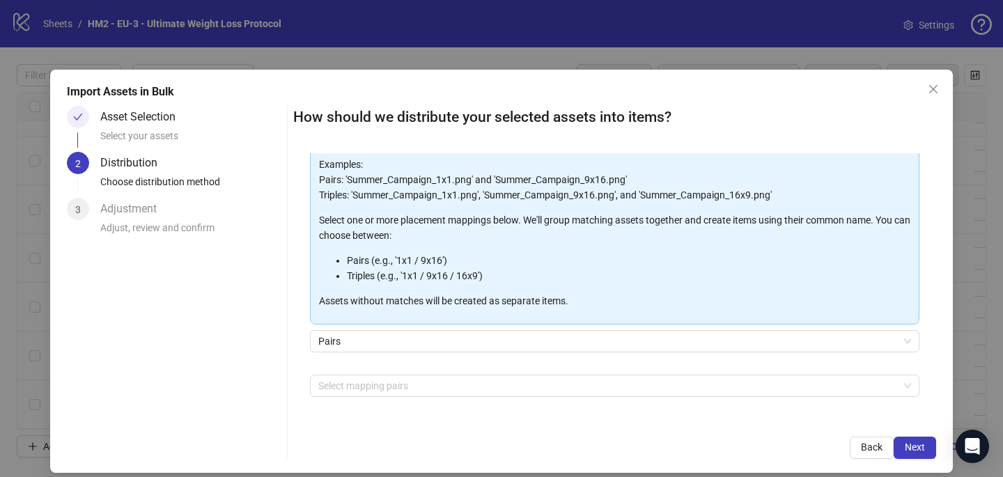
scroll to position [134, 0]
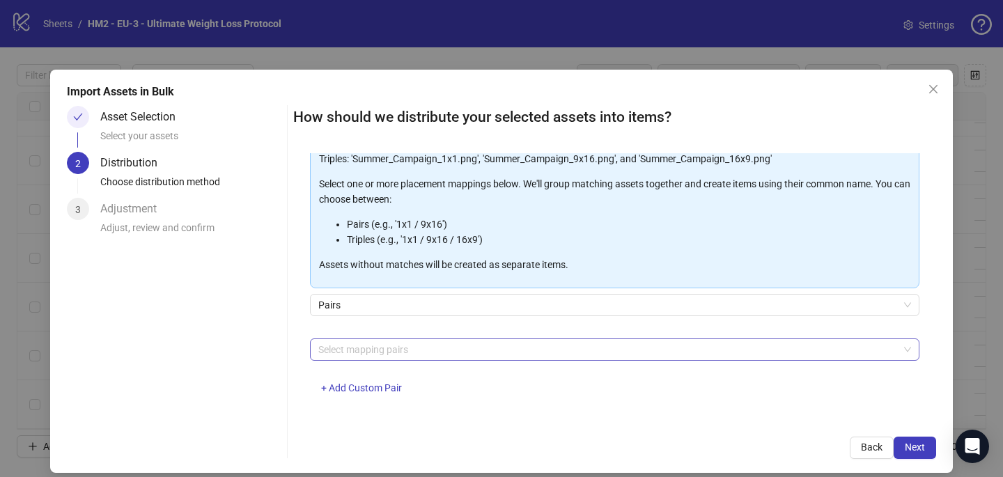
click at [425, 351] on div at bounding box center [607, 349] width 589 height 19
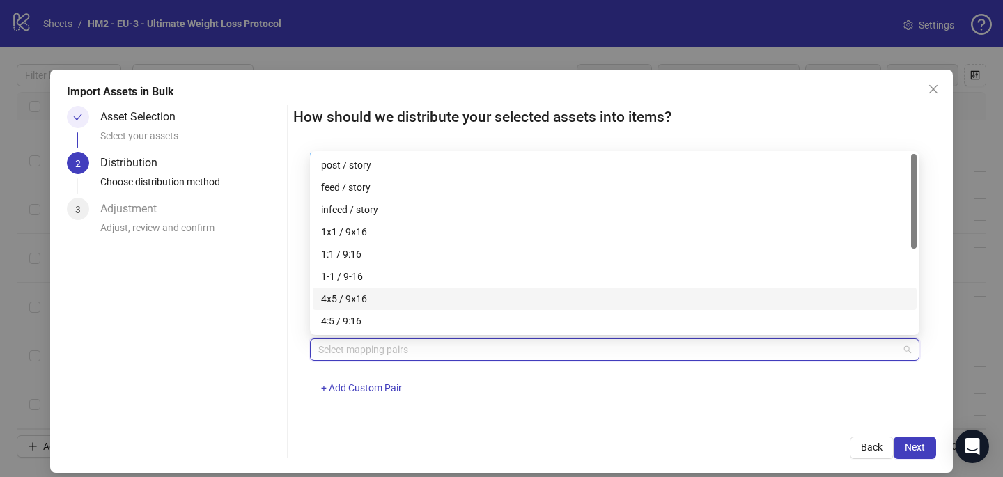
click at [432, 302] on div "4x5 / 9x16" at bounding box center [614, 298] width 587 height 15
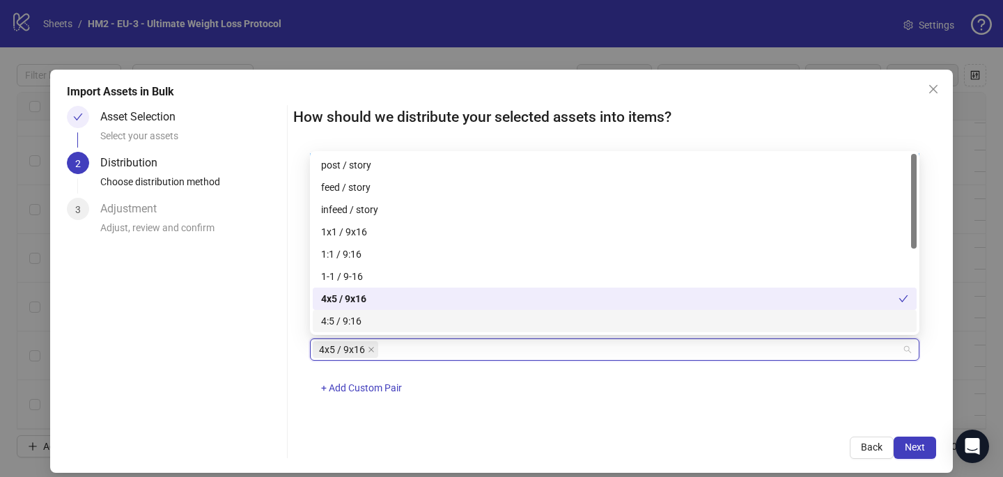
click at [580, 409] on div "4x5 / 9x16 + Add Custom Pair" at bounding box center [614, 374] width 609 height 72
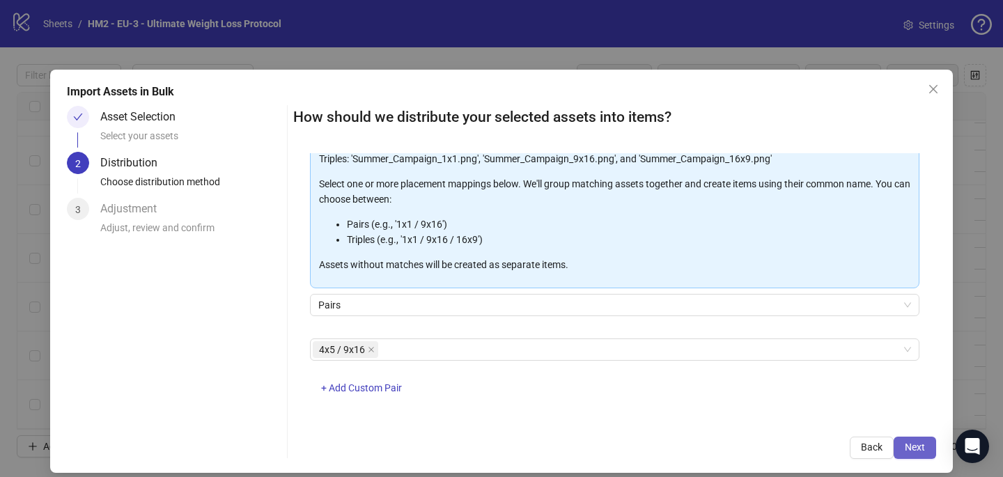
click at [924, 447] on span "Next" at bounding box center [915, 447] width 20 height 11
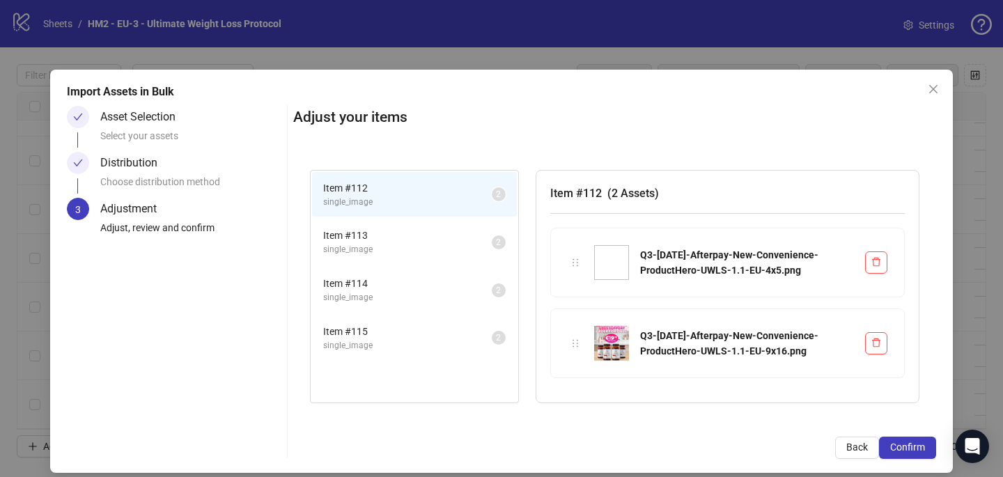
click at [924, 447] on span "Confirm" at bounding box center [907, 447] width 35 height 11
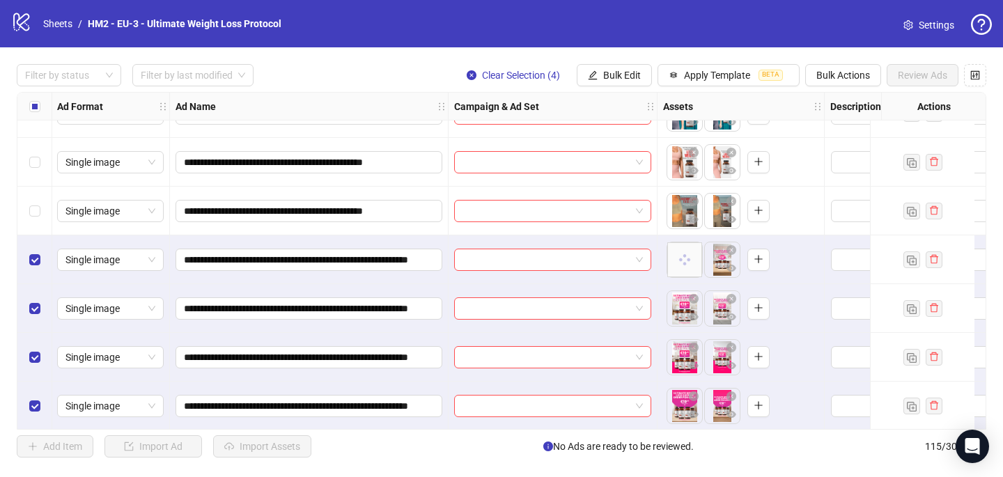
scroll to position [5303, 1]
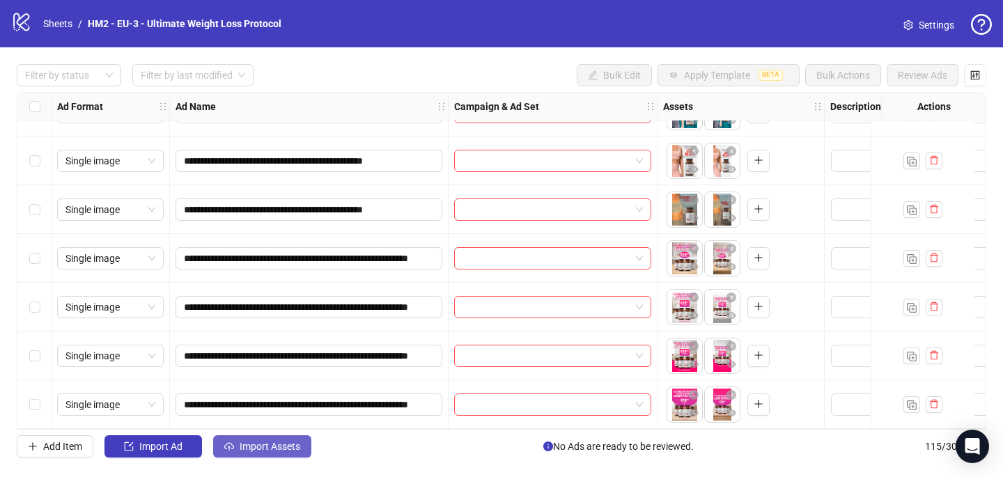
click at [249, 444] on span "Import Assets" at bounding box center [270, 446] width 61 height 11
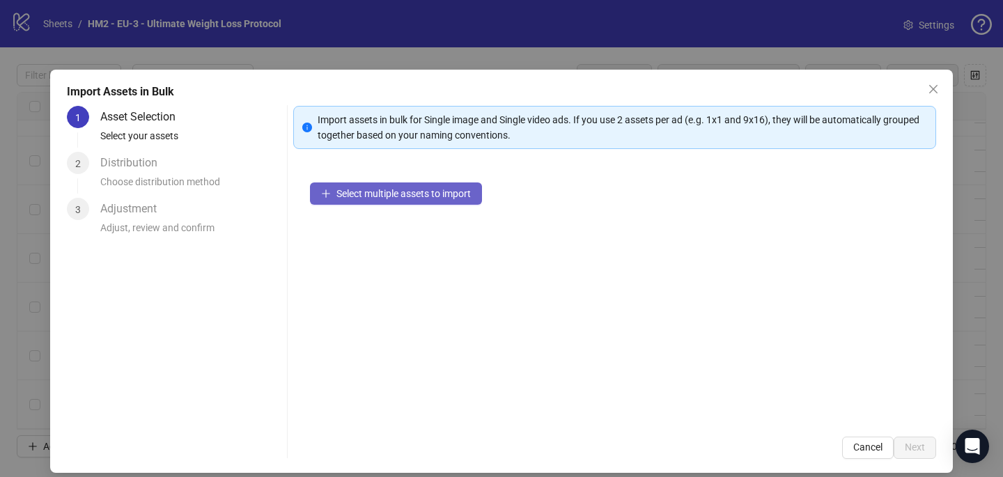
click at [455, 188] on span "Select multiple assets to import" at bounding box center [403, 193] width 134 height 11
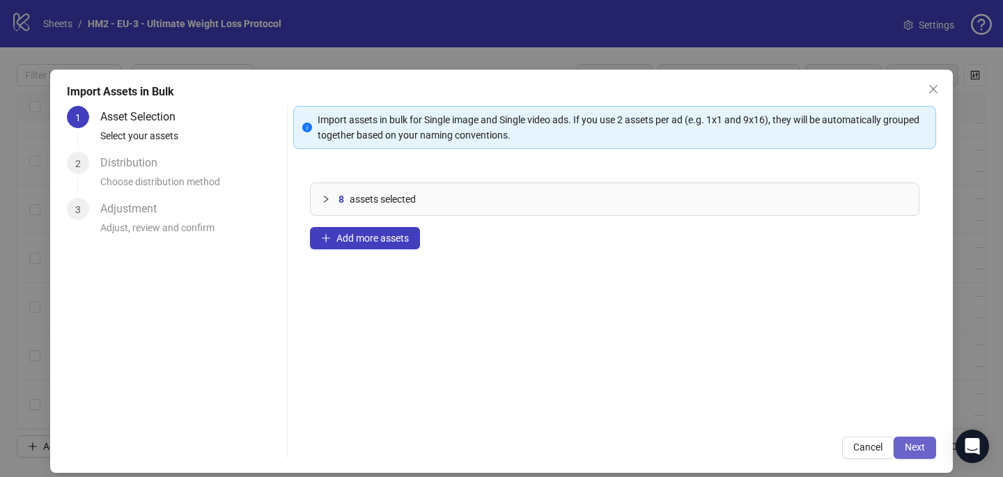
click at [914, 449] on span "Next" at bounding box center [915, 447] width 20 height 11
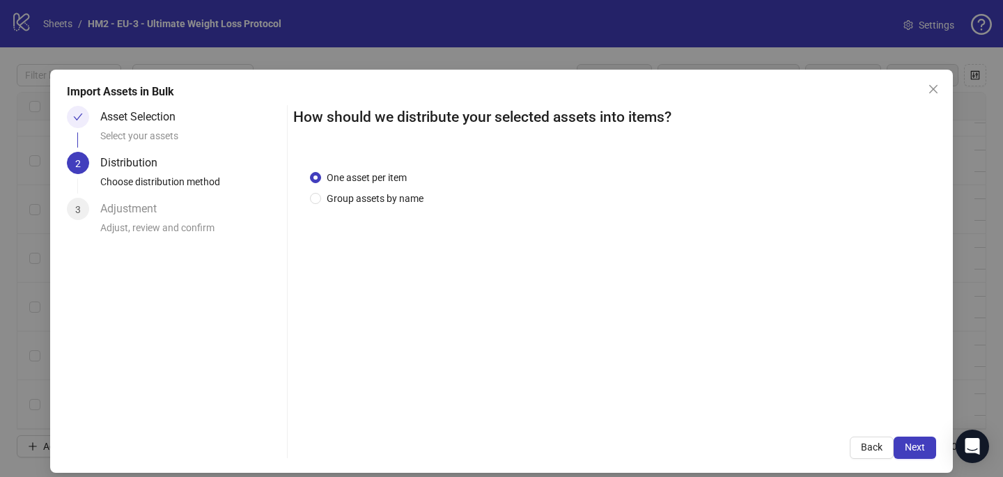
click at [399, 185] on div "One asset per item Group assets by name" at bounding box center [369, 188] width 119 height 36
click at [399, 198] on span "Group assets by name" at bounding box center [375, 198] width 108 height 15
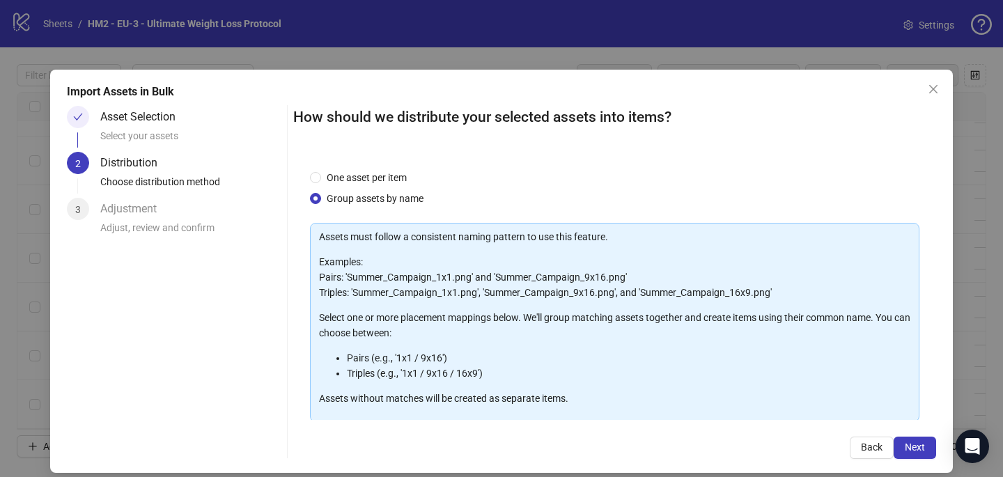
scroll to position [141, 0]
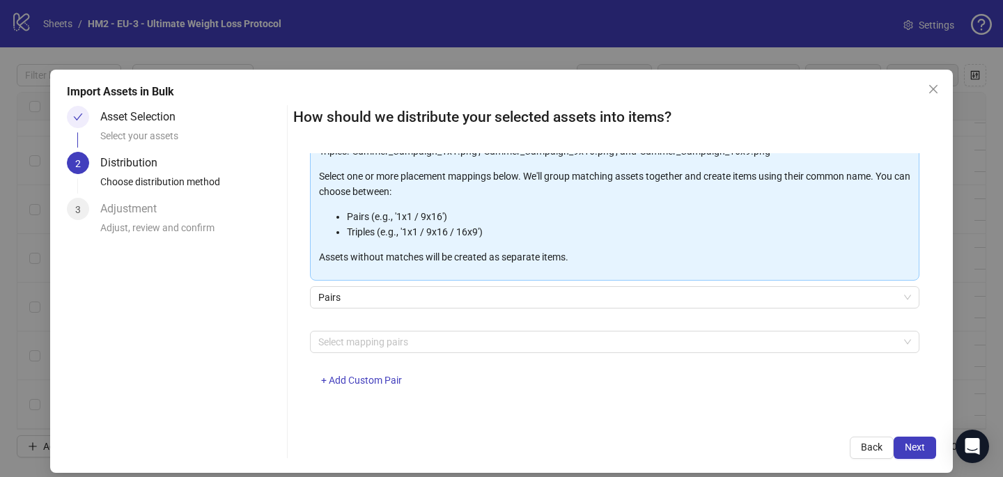
click at [376, 353] on div "Select mapping pairs + Add Custom Pair" at bounding box center [614, 367] width 609 height 72
click at [376, 343] on div at bounding box center [607, 341] width 589 height 19
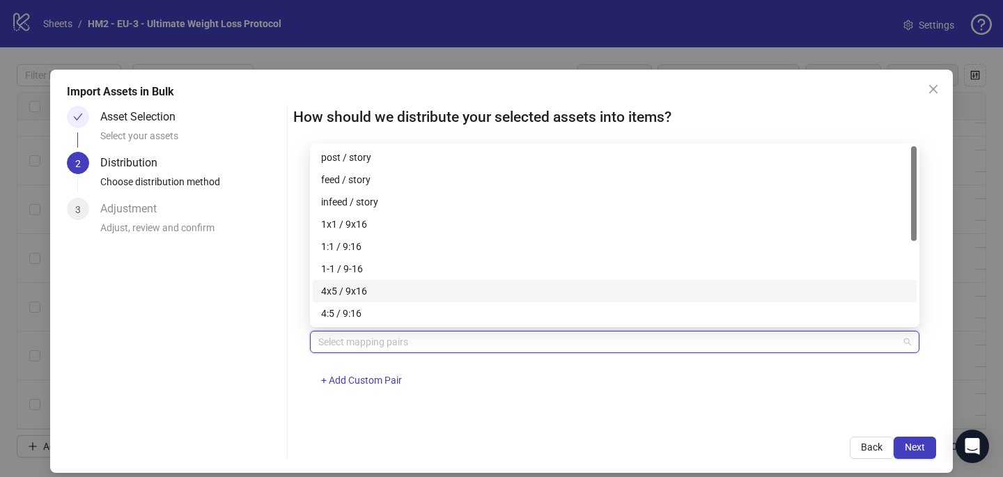
click at [375, 286] on div "4x5 / 9x16" at bounding box center [614, 290] width 587 height 15
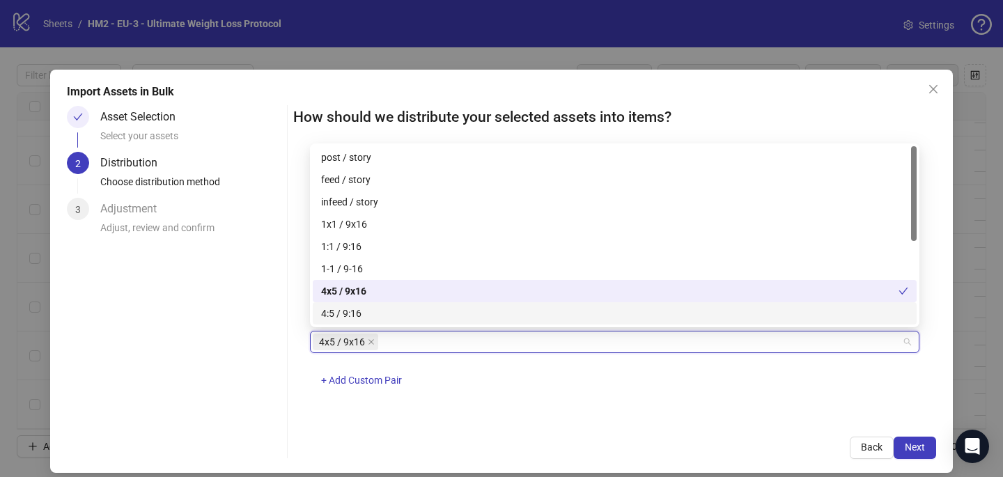
click at [606, 382] on div "4x5 / 9x16 + Add Custom Pair" at bounding box center [614, 367] width 609 height 72
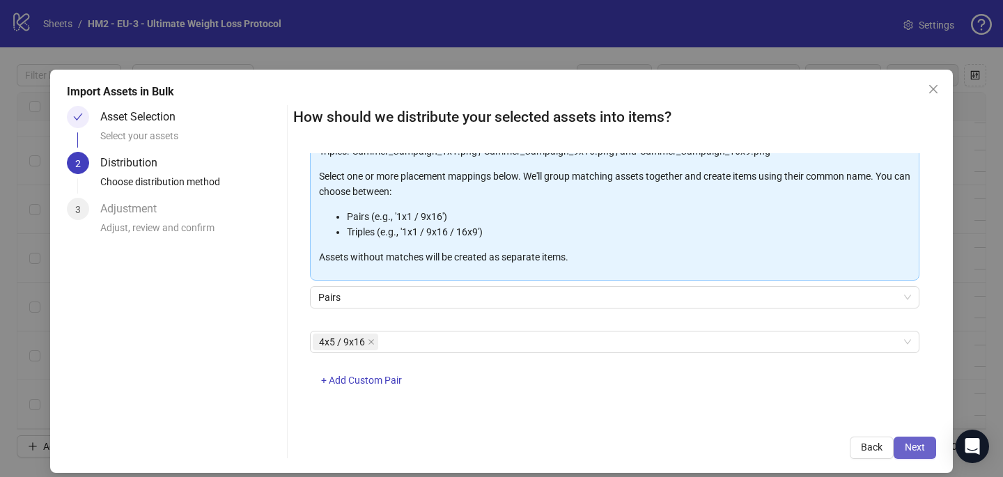
click at [916, 444] on span "Next" at bounding box center [915, 447] width 20 height 11
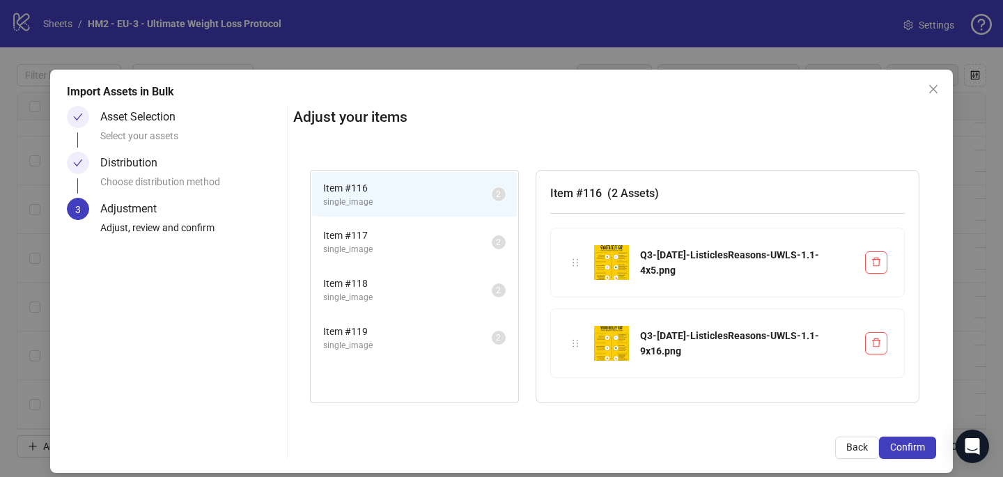
click at [916, 444] on span "Confirm" at bounding box center [907, 447] width 35 height 11
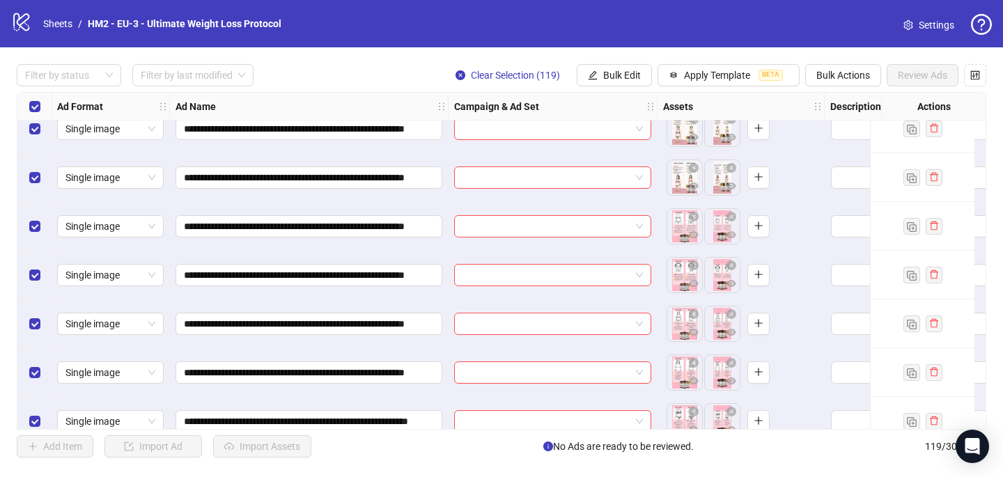
scroll to position [0, 1]
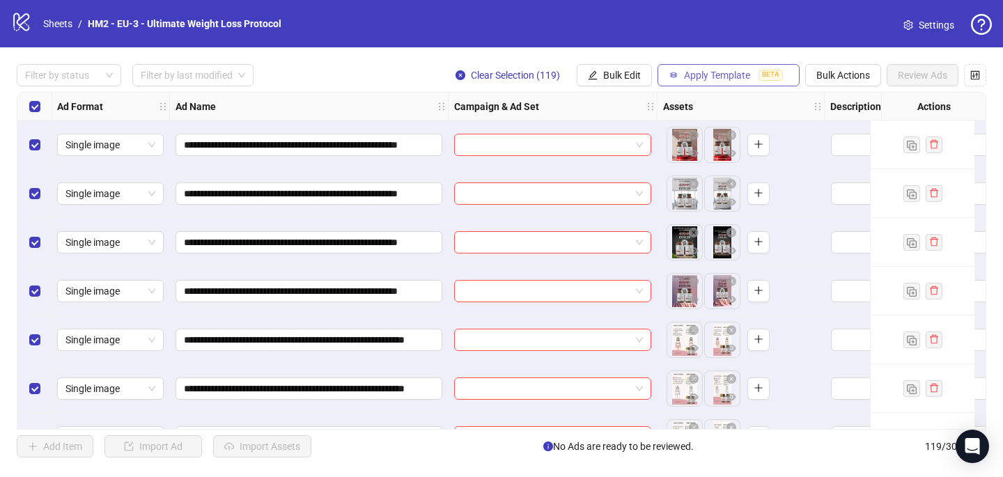
click at [700, 76] on span "Apply Template" at bounding box center [717, 75] width 66 height 11
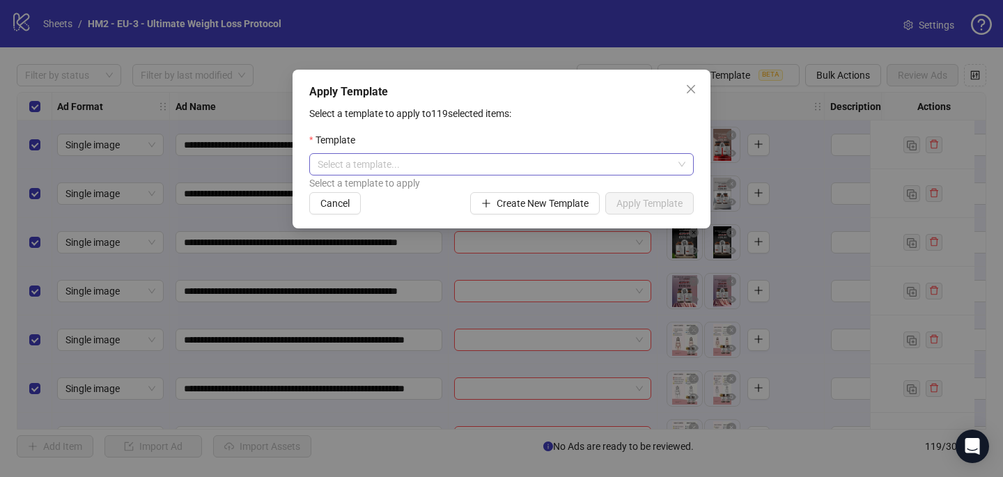
click at [513, 157] on input "search" at bounding box center [495, 164] width 355 height 21
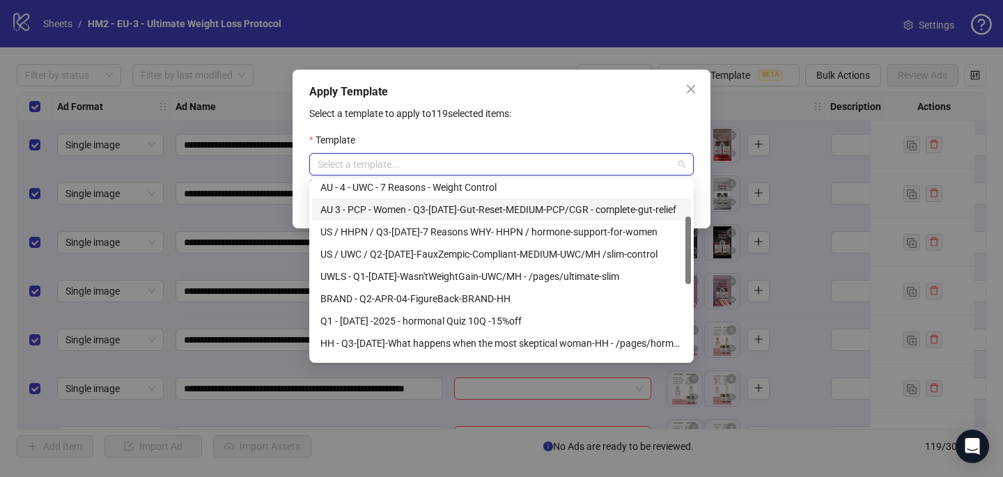
scroll to position [97, 0]
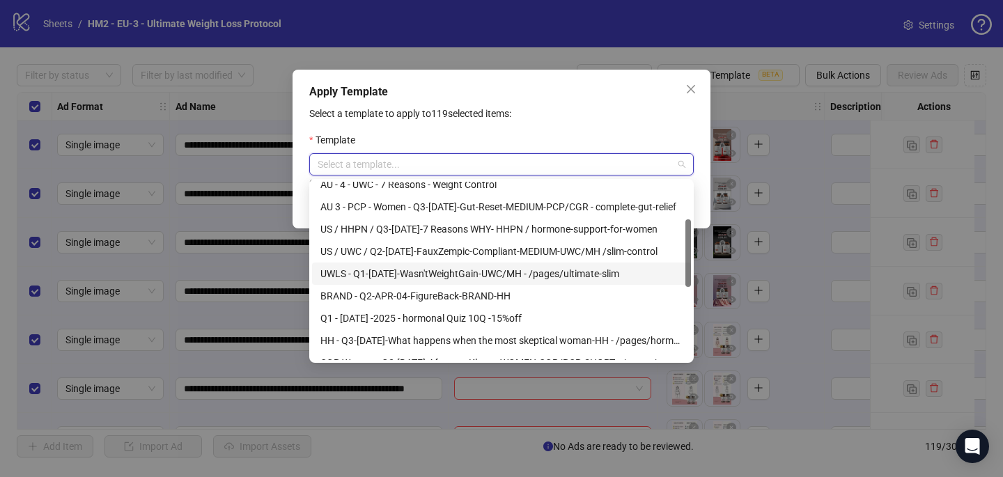
click at [448, 270] on div "UWLS - Q1-[DATE]-Wasn'tWeightGain-UWC/MH - /pages/ultimate-slim" at bounding box center [501, 273] width 362 height 15
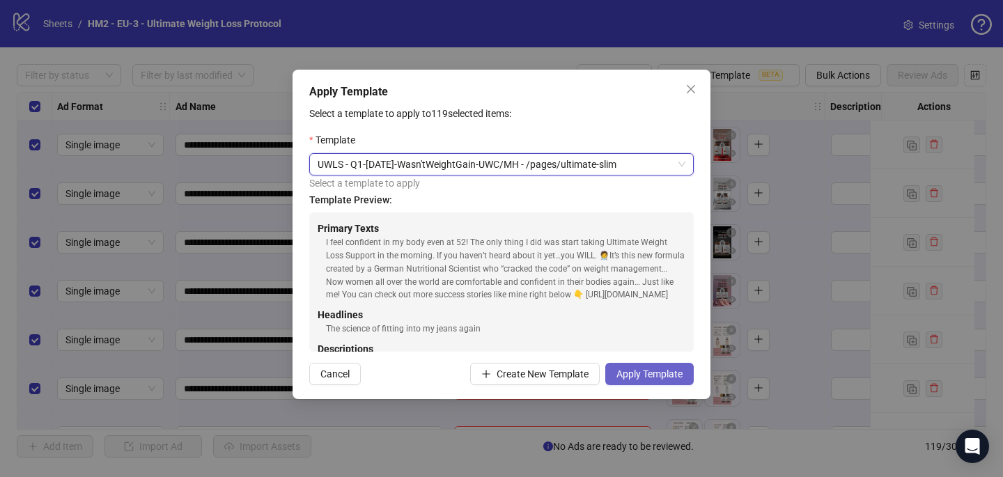
click at [649, 368] on button "Apply Template" at bounding box center [649, 374] width 88 height 22
